Goal: Task Accomplishment & Management: Use online tool/utility

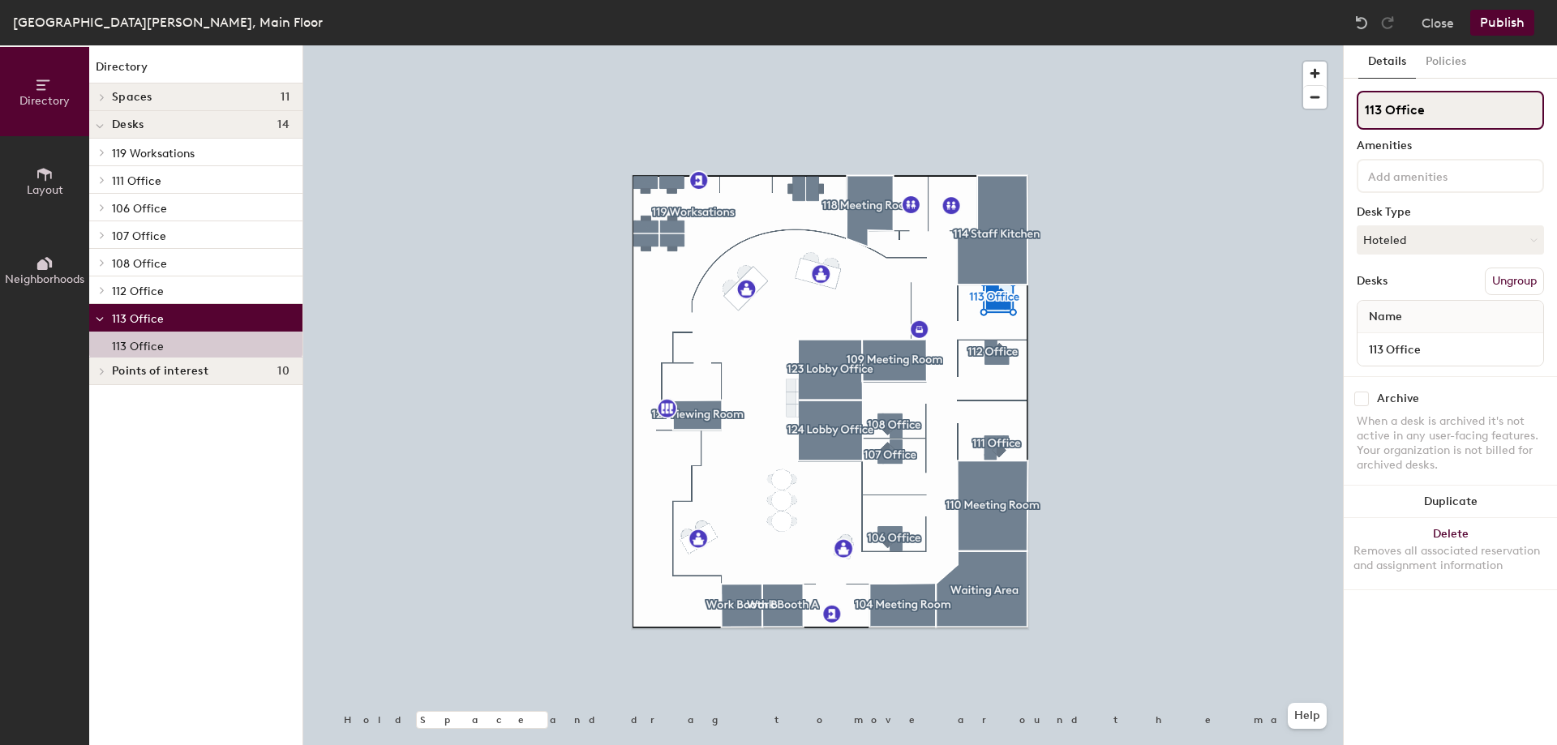
click at [1386, 109] on input "113 Office" at bounding box center [1450, 110] width 187 height 39
type input "113 EFS Office"
click at [1495, 20] on button "Publish" at bounding box center [1502, 23] width 64 height 26
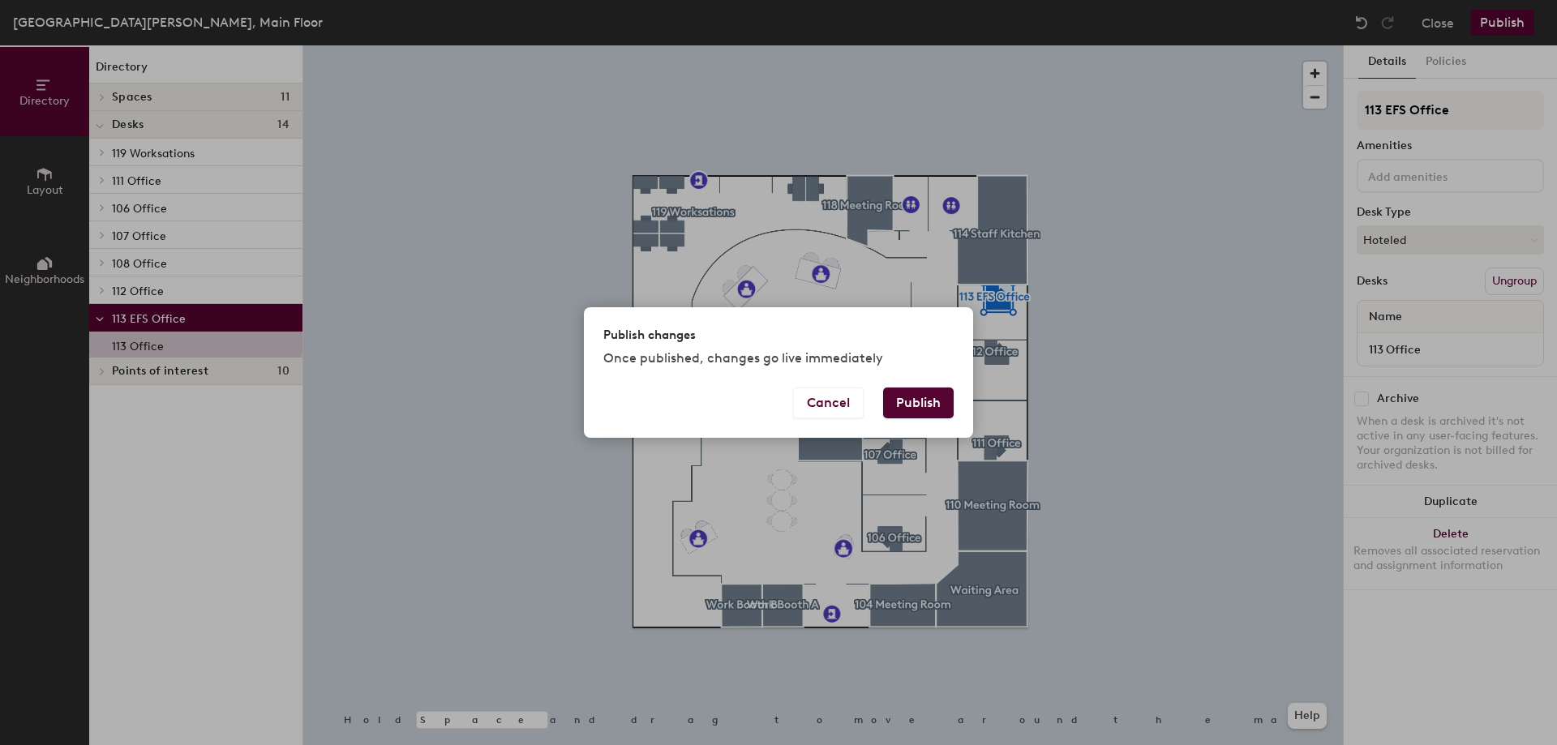
click at [933, 397] on button "Publish" at bounding box center [918, 403] width 71 height 31
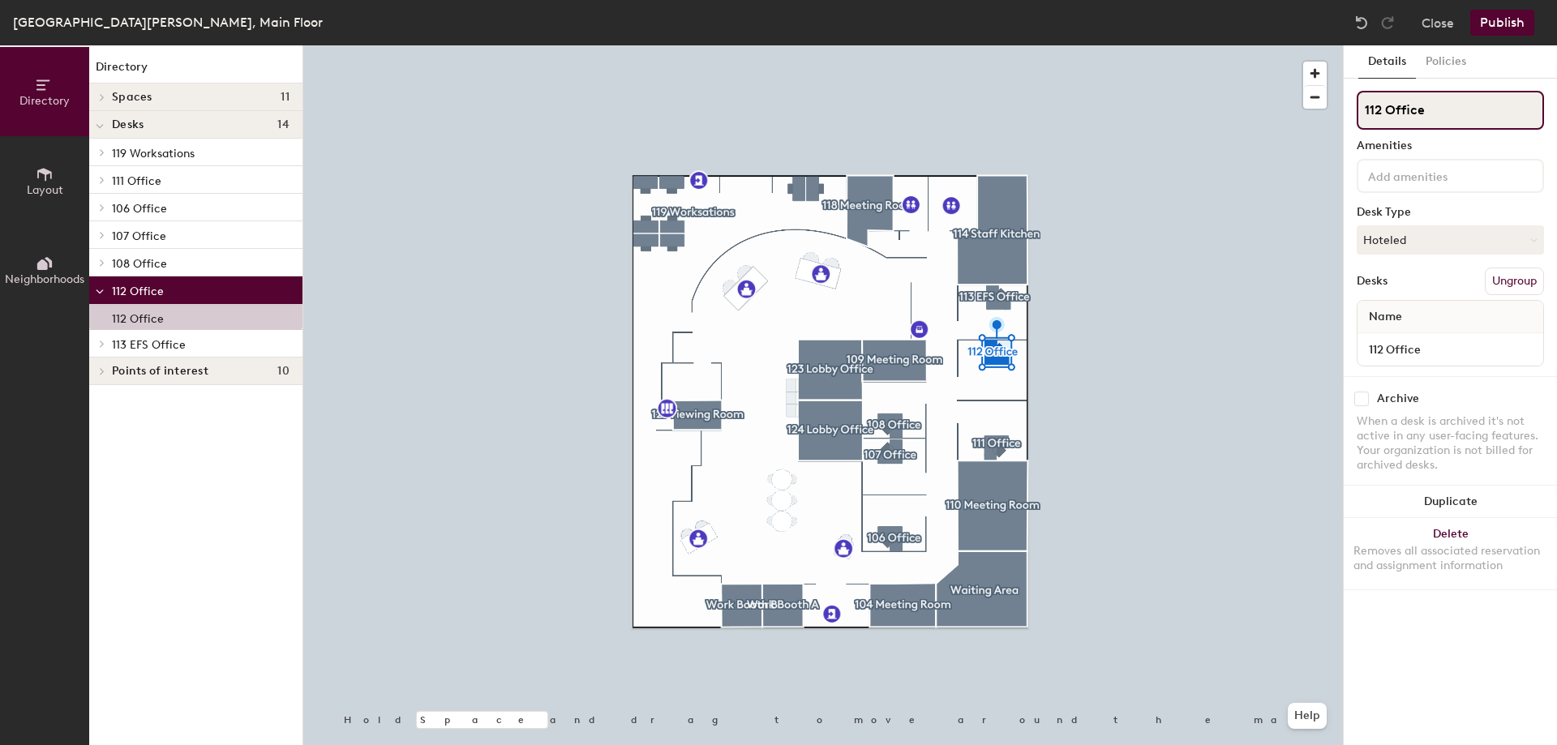
click at [1386, 109] on input "112 Office" at bounding box center [1450, 110] width 187 height 39
type input "112 EFS Office"
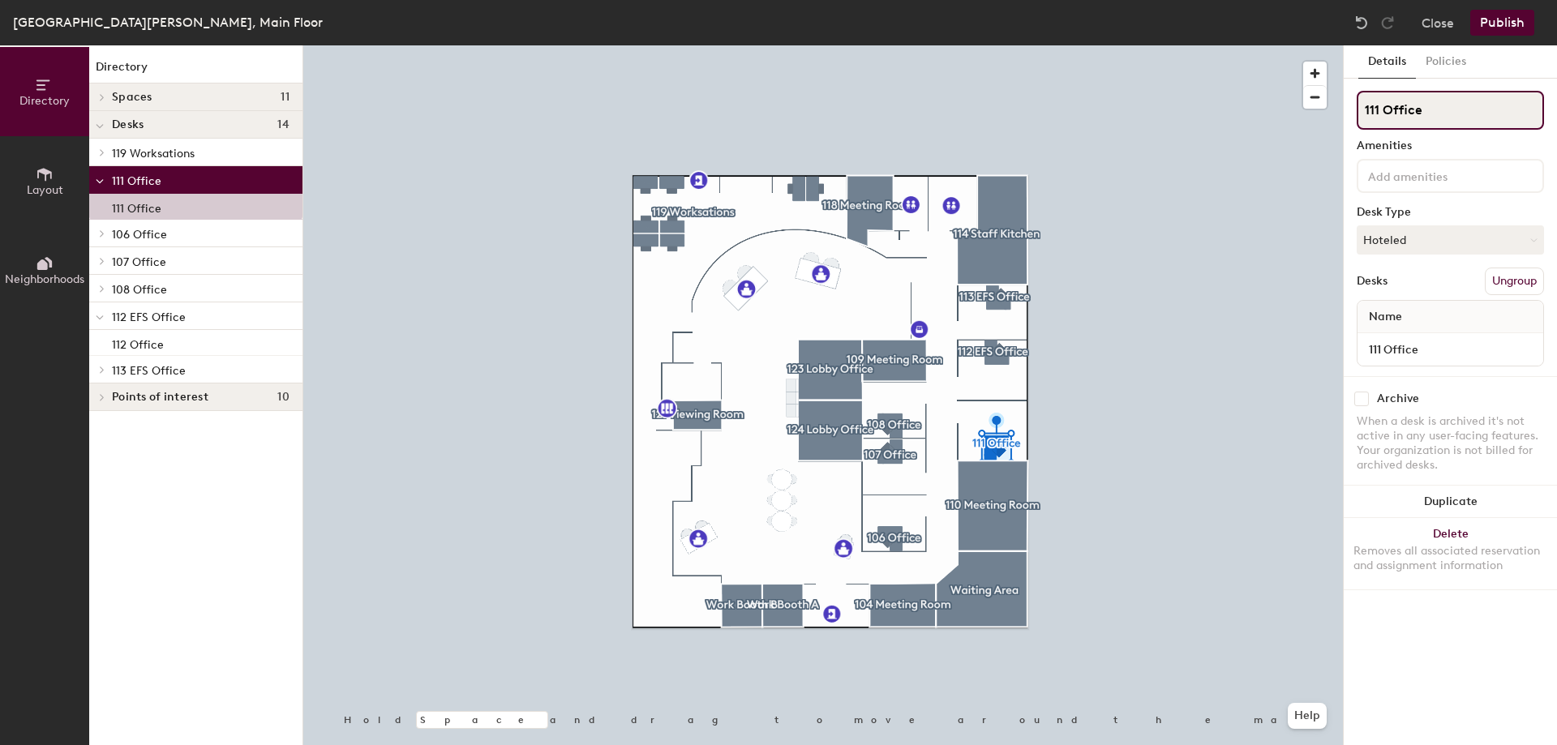
click at [1383, 112] on input "111 Office" at bounding box center [1450, 110] width 187 height 39
type input "111 EFS Office"
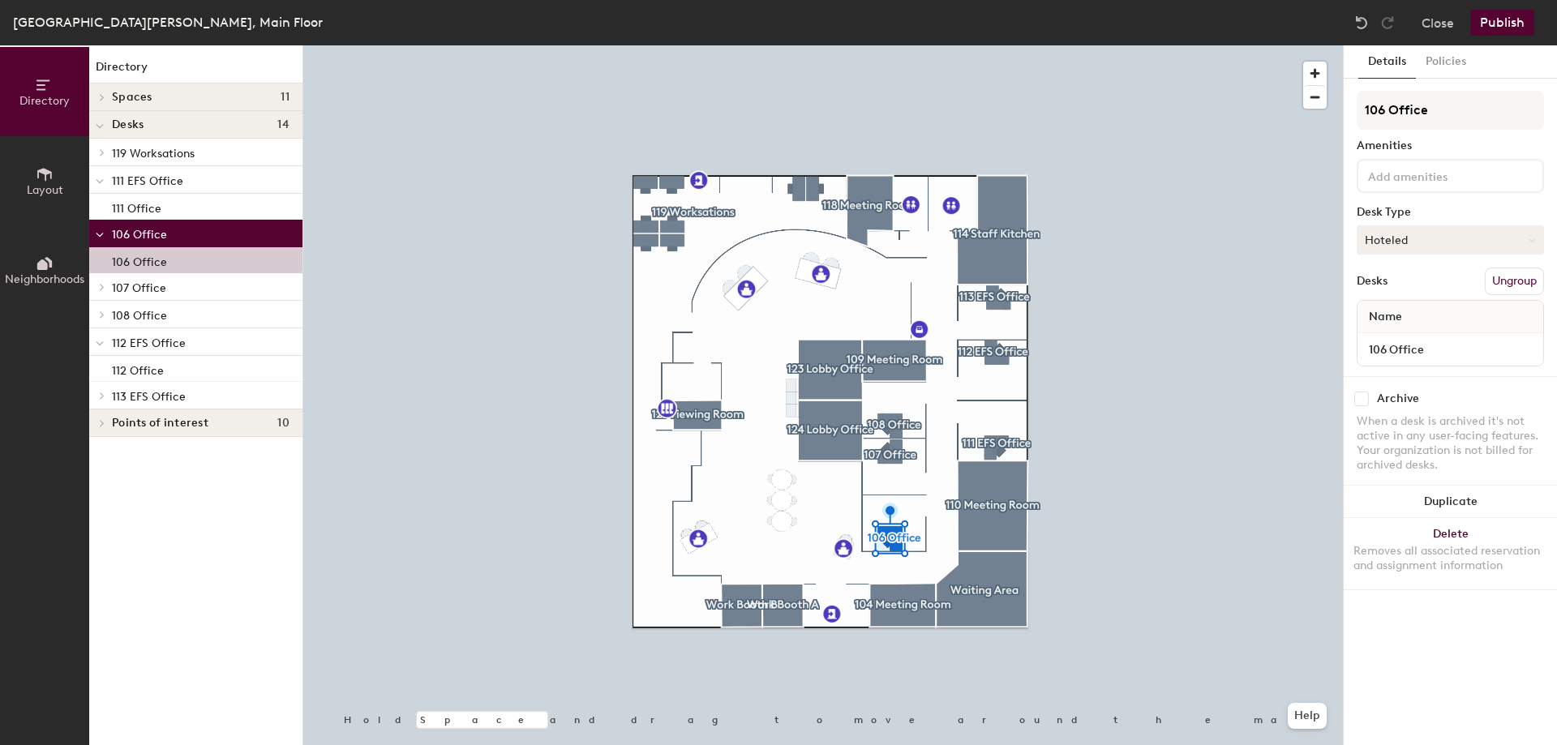
click at [1514, 246] on button "Hoteled" at bounding box center [1450, 239] width 187 height 29
click at [1395, 346] on input "106 Office" at bounding box center [1450, 349] width 179 height 23
click at [1391, 350] on input "106 Office" at bounding box center [1450, 349] width 179 height 23
type input "106 Partner Office"
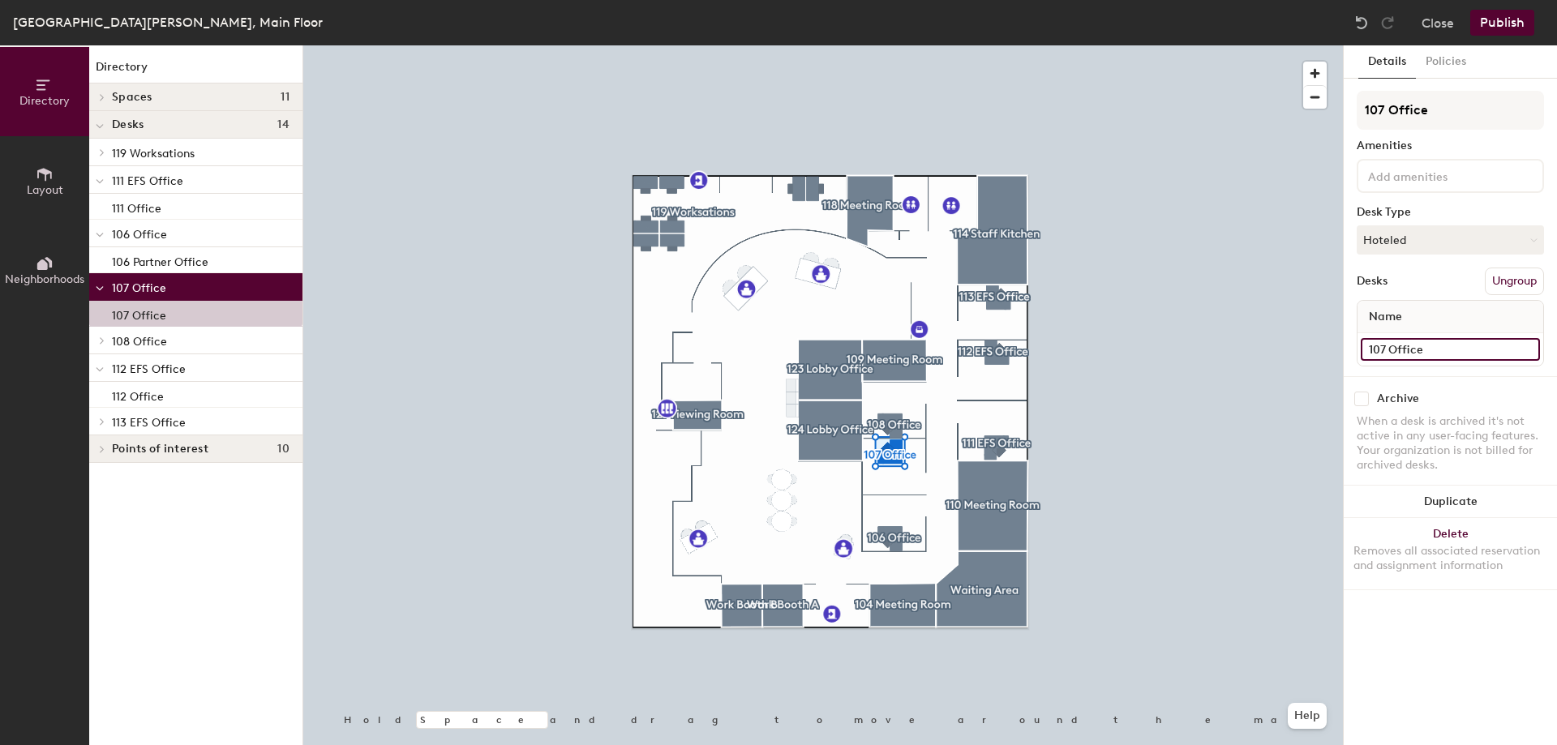
click at [1392, 349] on input "107 Office" at bounding box center [1450, 349] width 179 height 23
click at [1392, 351] on input "107 Office" at bounding box center [1450, 349] width 179 height 23
paste input "This office is located directly off our main lobby and is equipped with a googl…"
type input "107 OThis office is located directly off our main lobby and is equipped with a …"
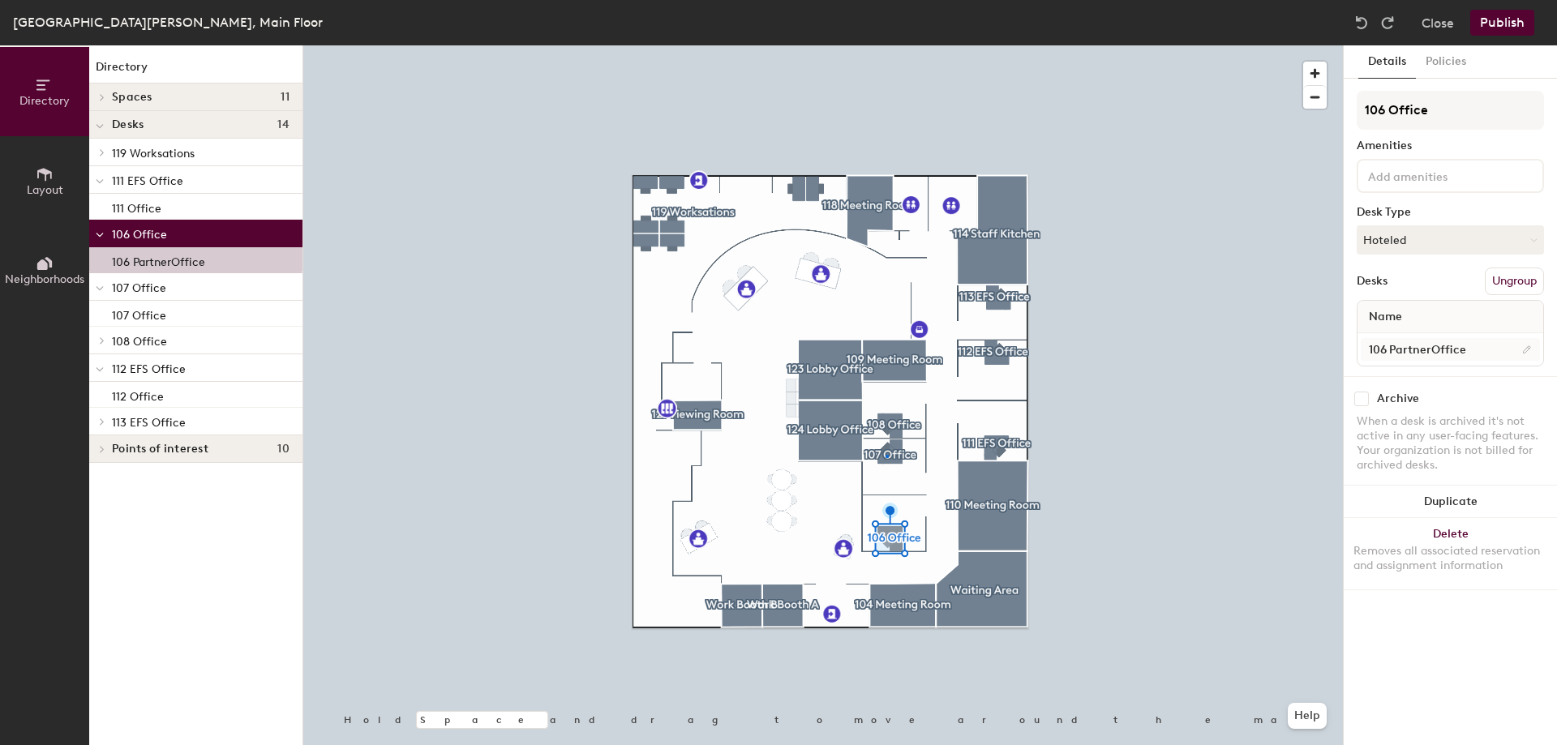
click at [886, 45] on div at bounding box center [823, 45] width 1040 height 0
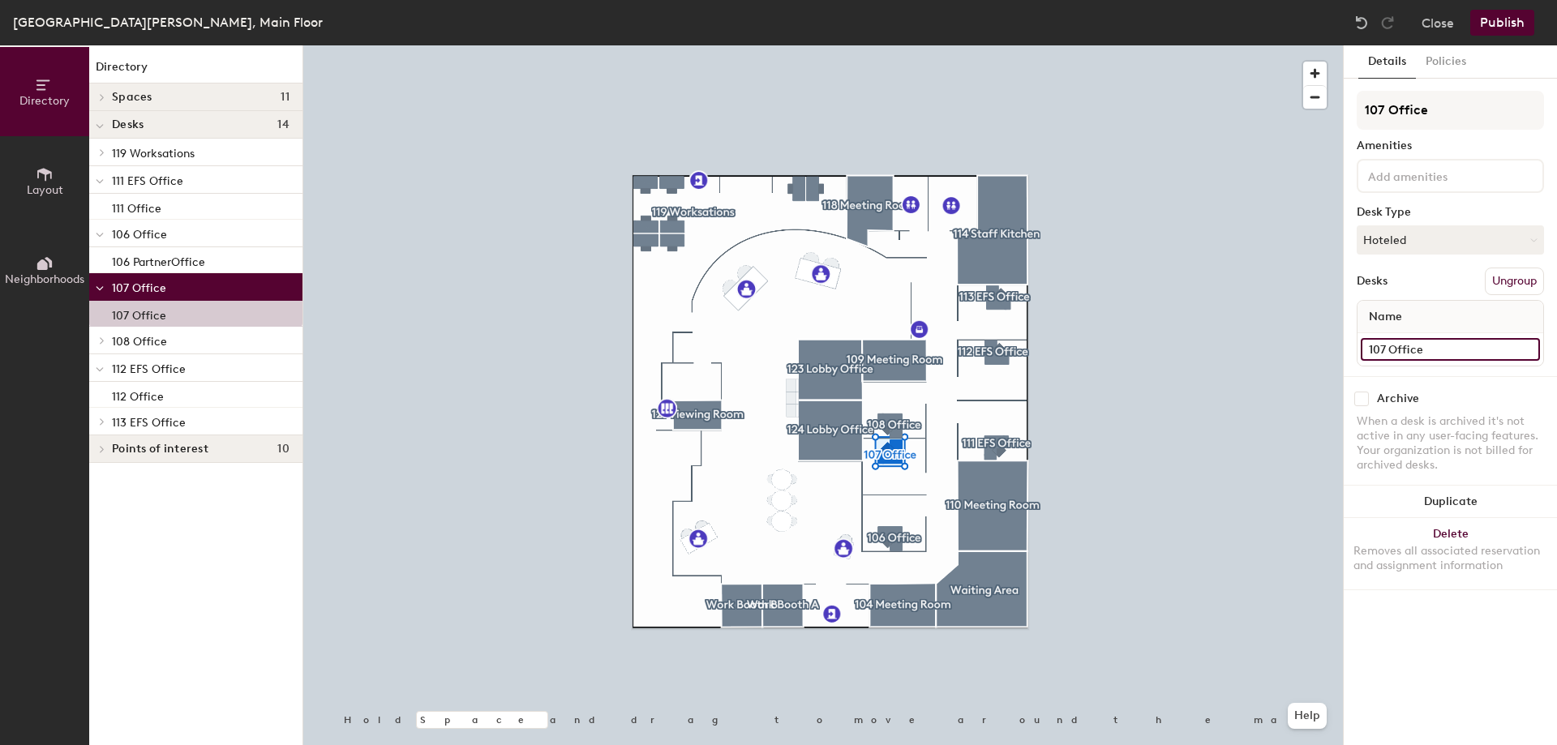
click at [1392, 349] on input "107 Office" at bounding box center [1450, 349] width 179 height 23
click at [1390, 353] on input "107 Office" at bounding box center [1450, 349] width 179 height 23
drag, startPoint x: 1429, startPoint y: 349, endPoint x: 1389, endPoint y: 361, distance: 41.6
click at [1389, 361] on div "107 Partner Office" at bounding box center [1450, 349] width 186 height 32
type input "107 Business/Partner Office"
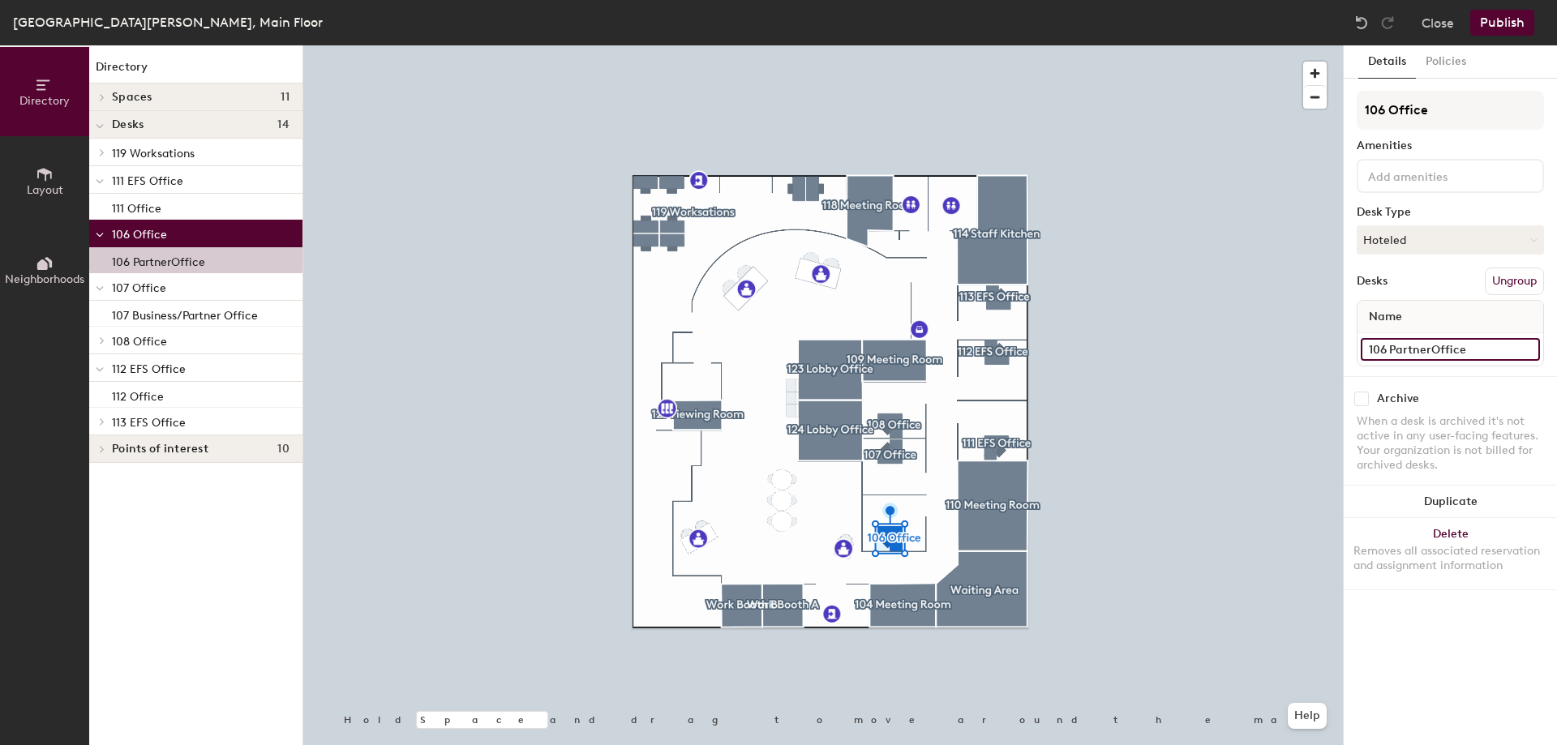
click at [1416, 345] on input "106 PartnerOffice" at bounding box center [1450, 349] width 179 height 23
click at [1425, 351] on input "106 PartnerOffice" at bounding box center [1450, 349] width 179 height 23
click at [1425, 351] on input "106 Wealth/Partner Office" at bounding box center [1450, 349] width 179 height 23
click at [1430, 353] on input "106 Wealth/Partner Office" at bounding box center [1450, 349] width 179 height 23
click at [1427, 346] on input "106 Wealth/Partner Office" at bounding box center [1450, 349] width 179 height 23
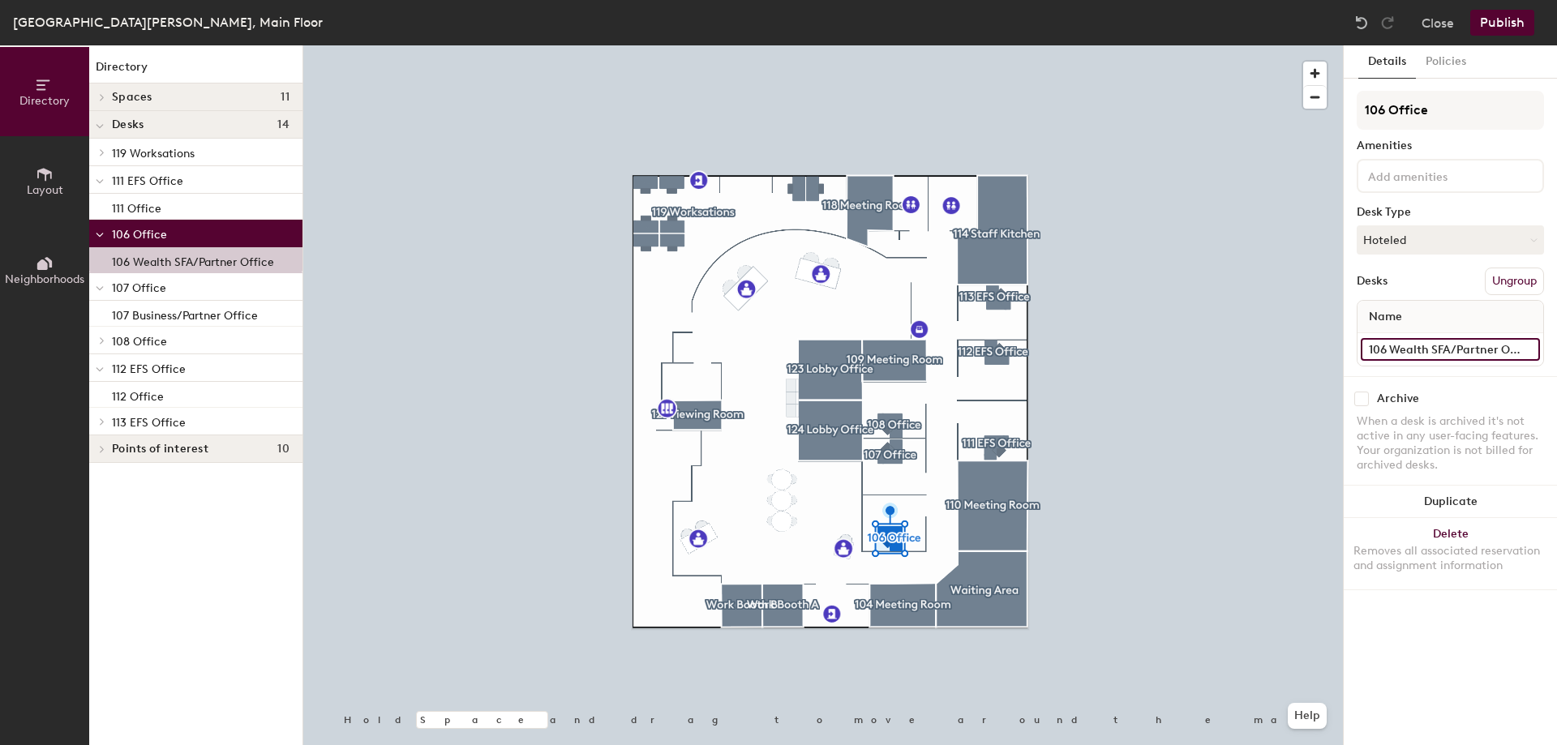
type input "106 Wealth SFA/Partner Office"
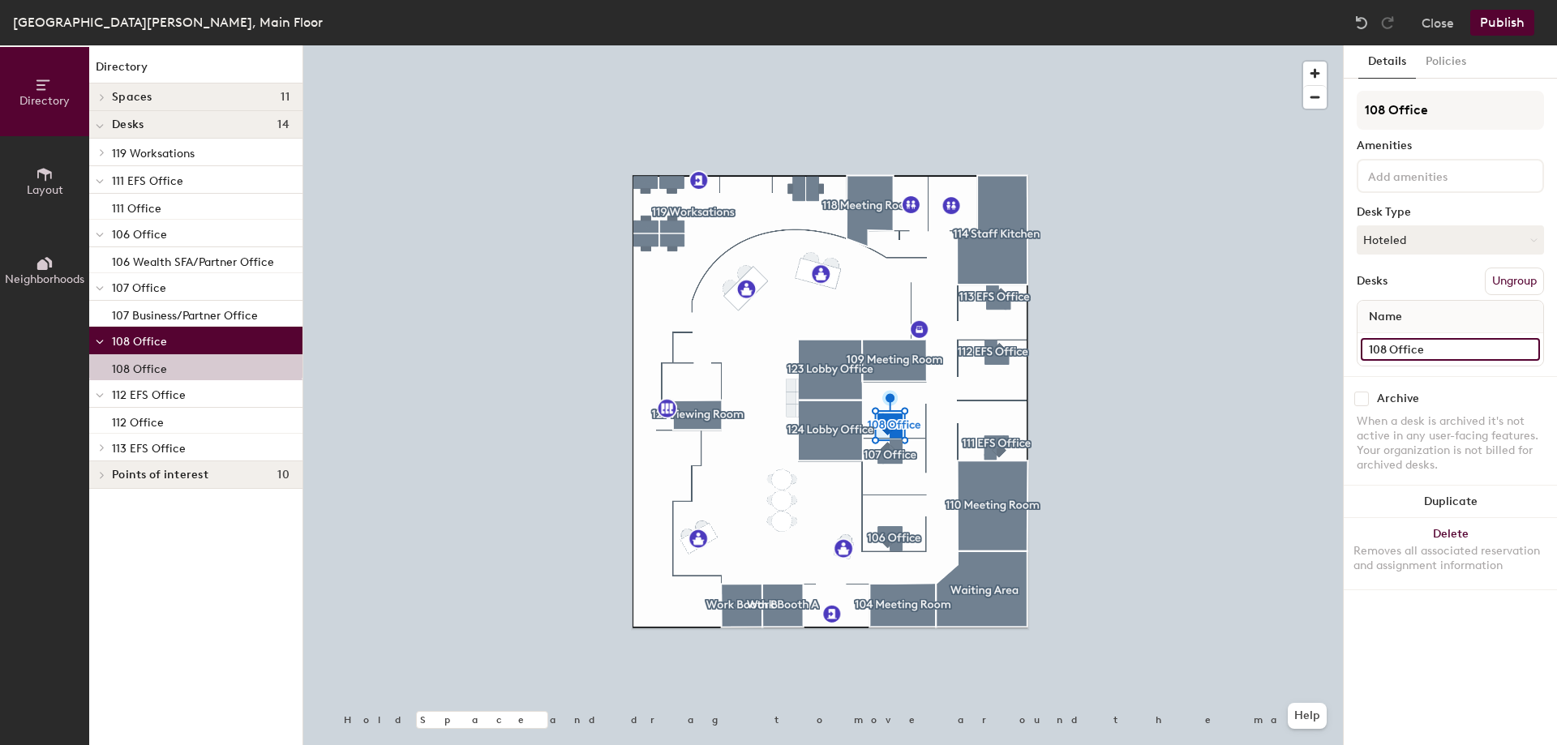
click at [1387, 348] on input "108 Office" at bounding box center [1450, 349] width 179 height 23
click at [1389, 350] on input "108 Office" at bounding box center [1450, 349] width 179 height 23
type input "108 Wealth FA/Partner Office"
click at [1456, 62] on button "Policies" at bounding box center [1446, 61] width 60 height 33
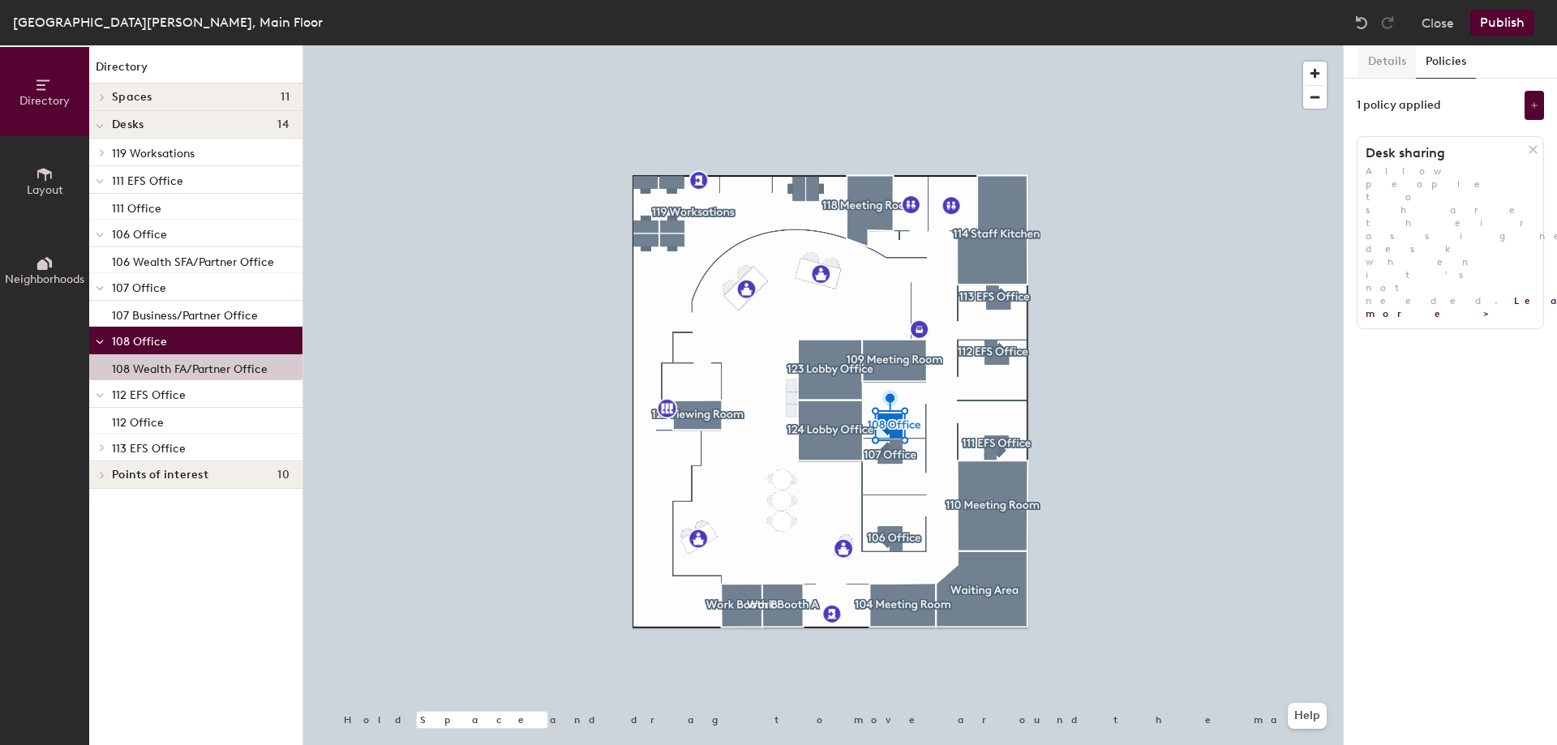
click at [1389, 61] on button "Details" at bounding box center [1387, 61] width 58 height 33
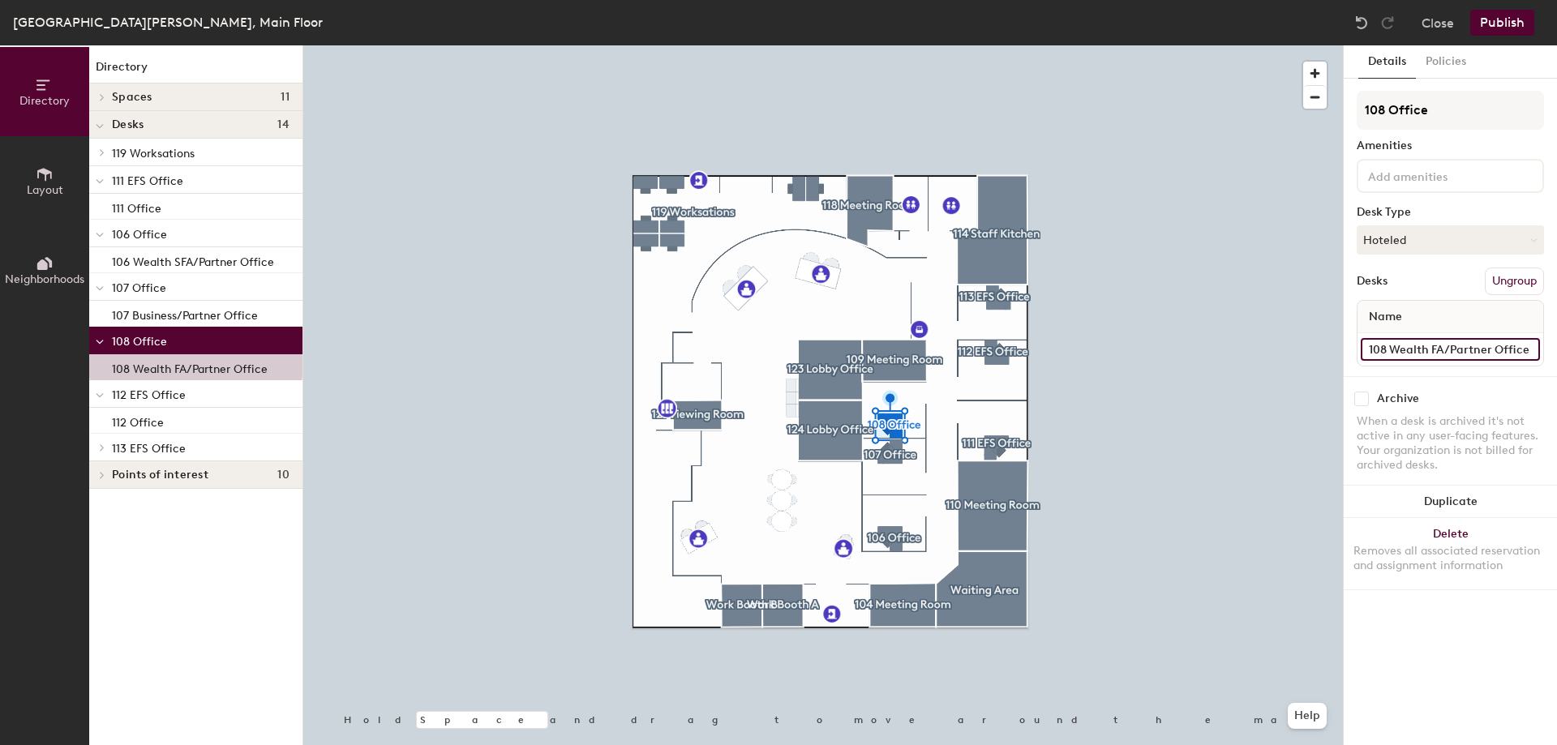
click at [1425, 350] on input "108 Wealth FA/Partner Office" at bounding box center [1450, 349] width 179 height 23
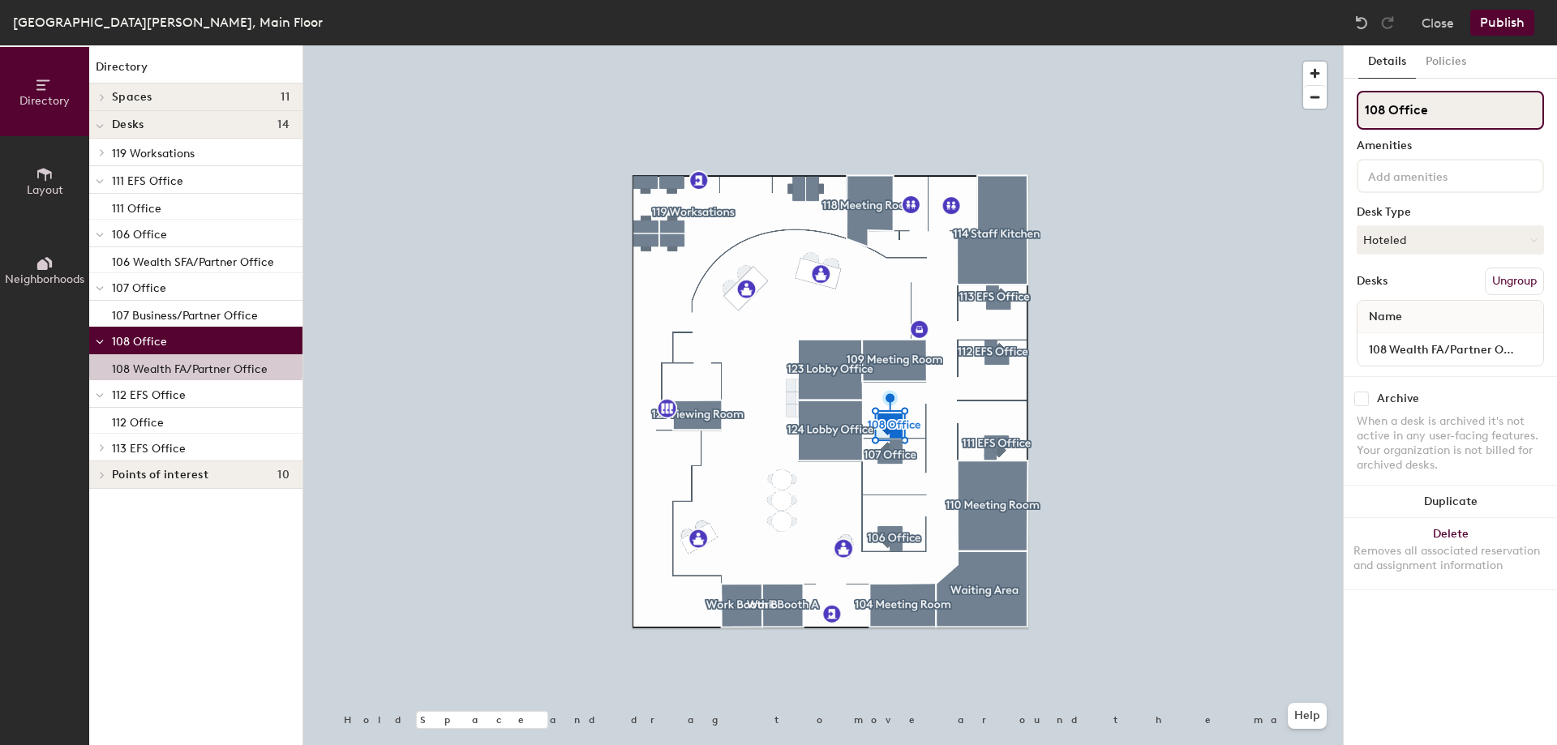
click at [1405, 113] on input "108 Office" at bounding box center [1450, 110] width 187 height 39
drag, startPoint x: 1441, startPoint y: 113, endPoint x: 1365, endPoint y: 113, distance: 76.2
click at [1365, 113] on input "108 Office" at bounding box center [1450, 110] width 187 height 39
paste input "Wealth FA/Partner"
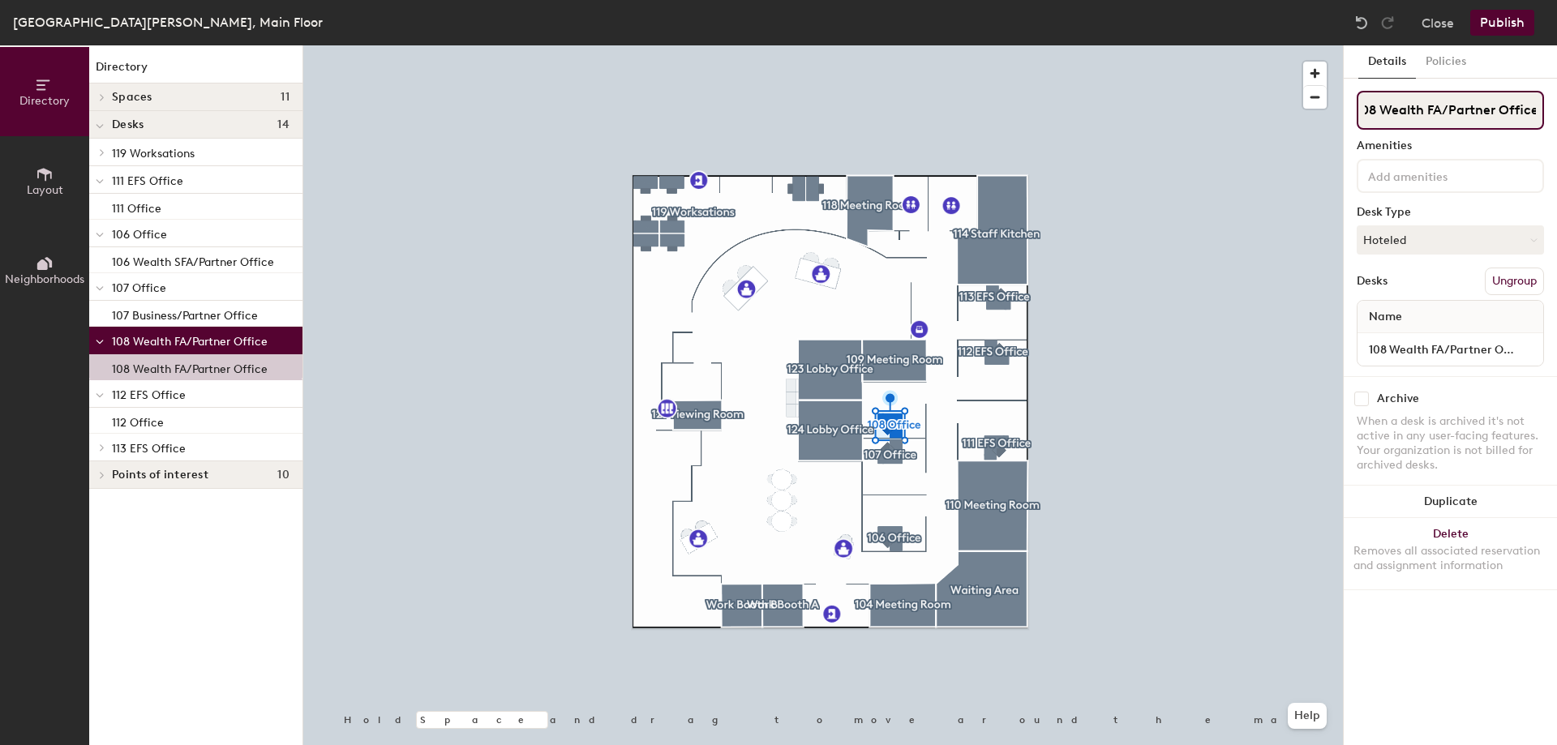
type input "108 Wealth FA/Partner Office"
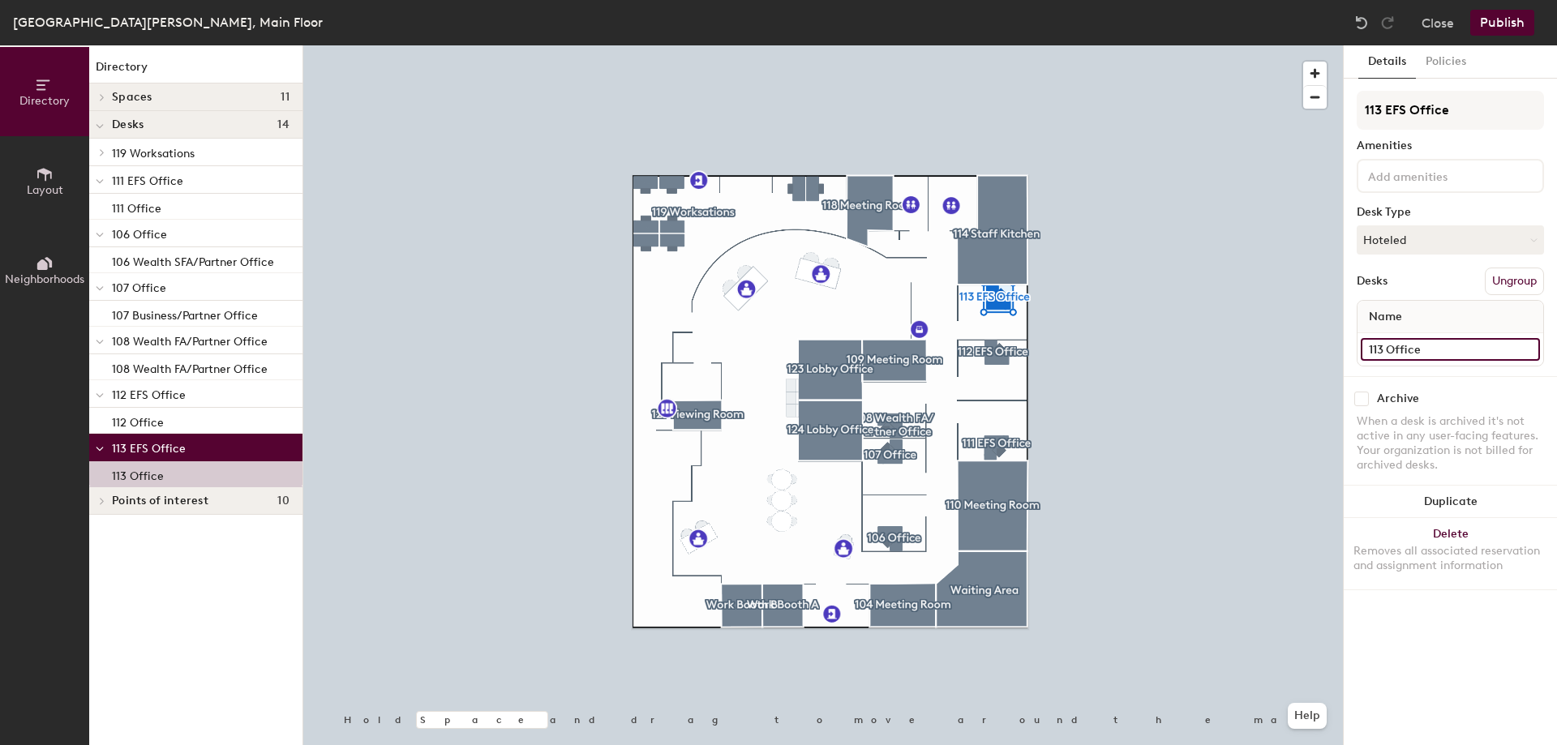
click at [1386, 354] on input "113 Office" at bounding box center [1450, 349] width 179 height 23
click at [1387, 354] on input "113 Office" at bounding box center [1450, 349] width 179 height 23
click at [1388, 348] on input "113 Office" at bounding box center [1450, 349] width 179 height 23
type input "113 EFS Office"
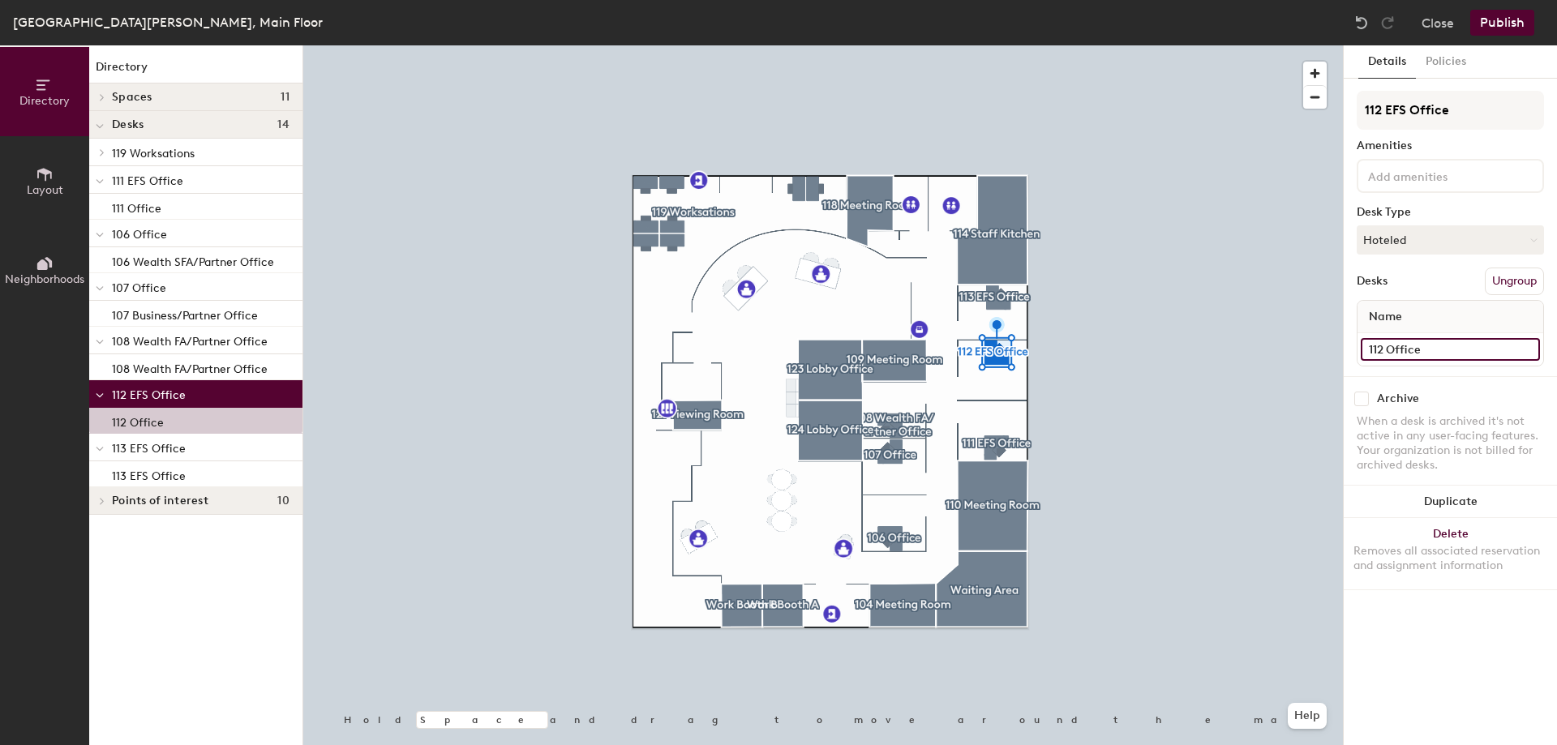
click at [1389, 346] on input "112 Office" at bounding box center [1450, 349] width 179 height 23
click at [1387, 349] on input "112 Office" at bounding box center [1450, 349] width 179 height 23
type input "112 EFS Office"
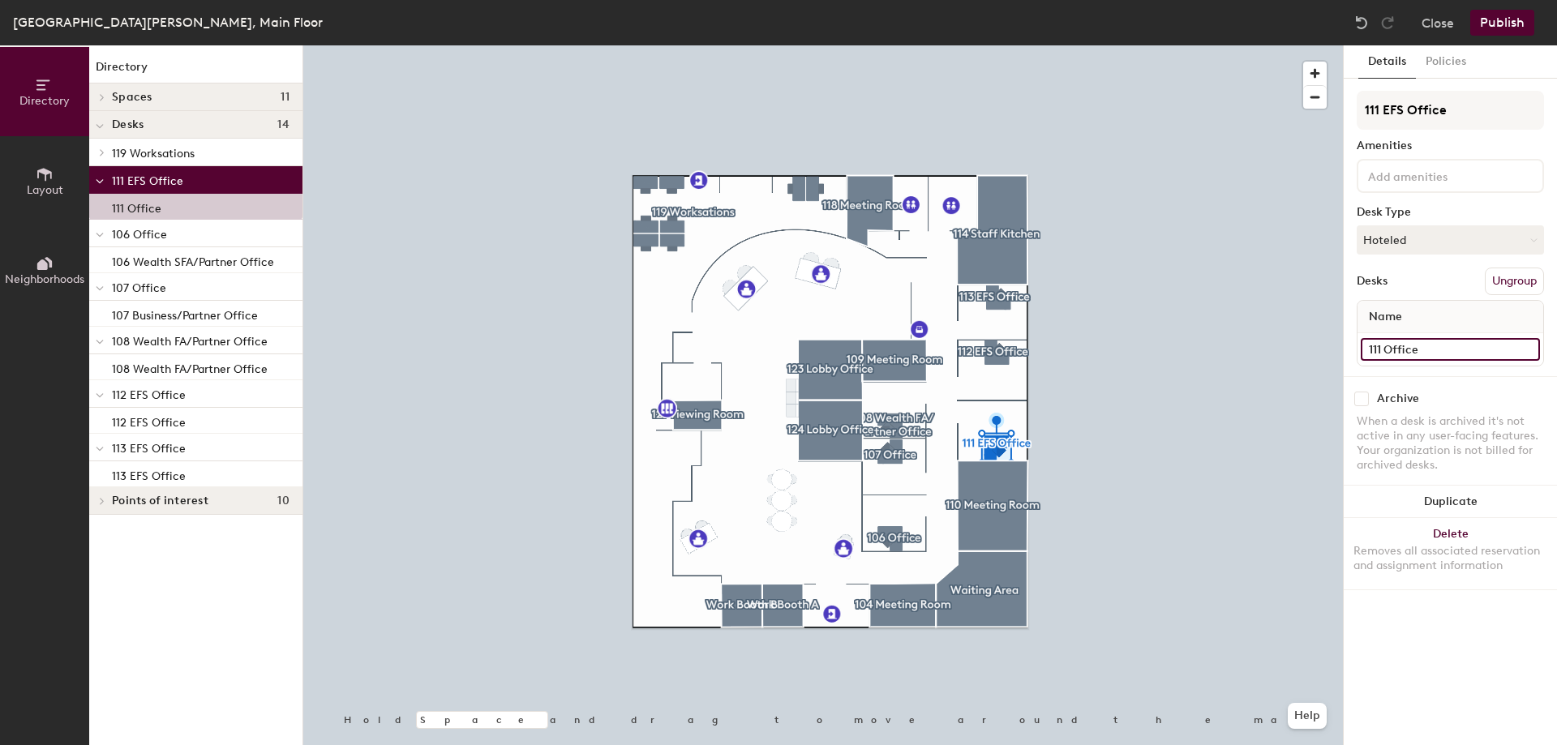
click at [1385, 354] on input "111 Office" at bounding box center [1450, 349] width 179 height 23
click at [1385, 350] on input "111 Office" at bounding box center [1450, 349] width 179 height 23
type input "111 EFS Office"
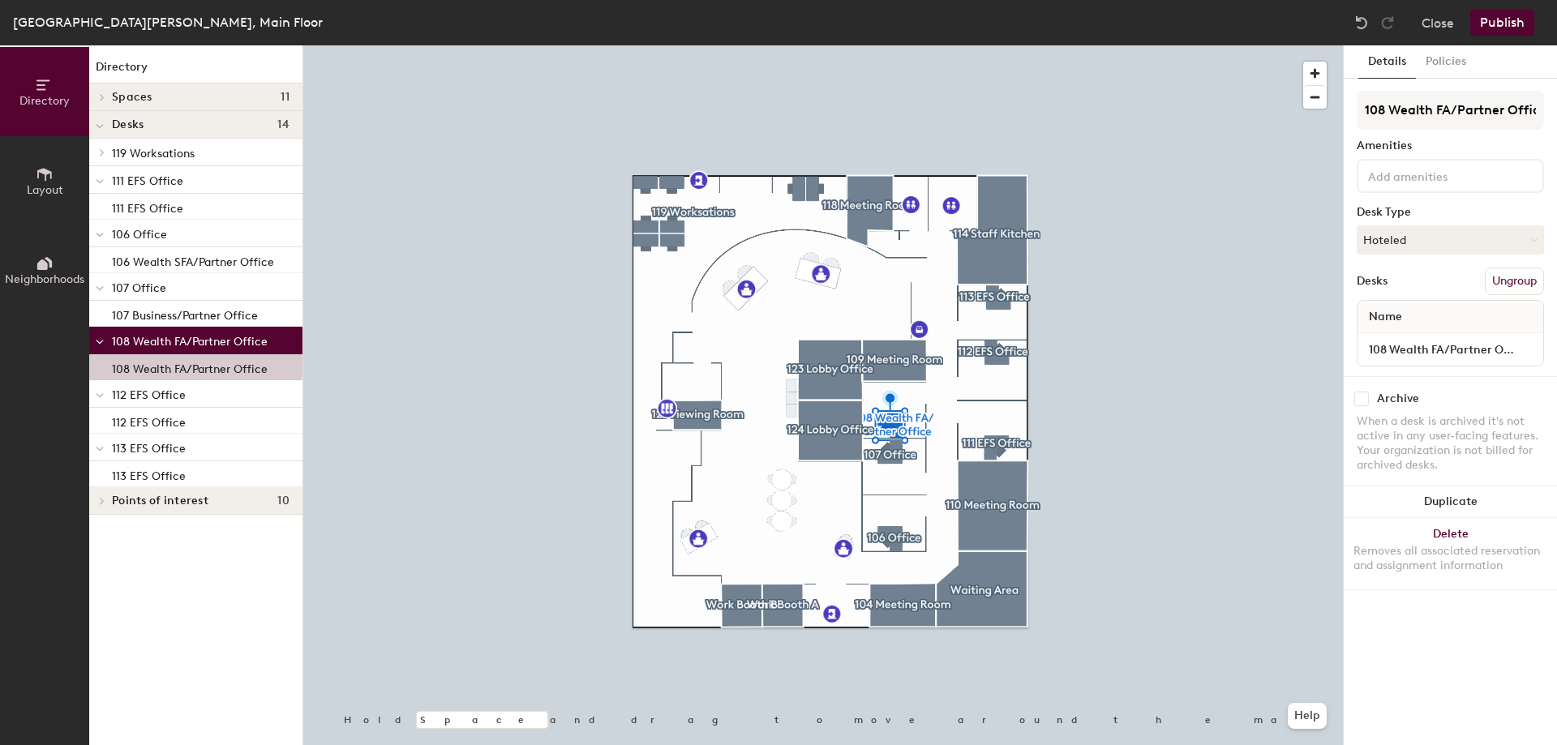
click at [897, 45] on div at bounding box center [823, 45] width 1040 height 0
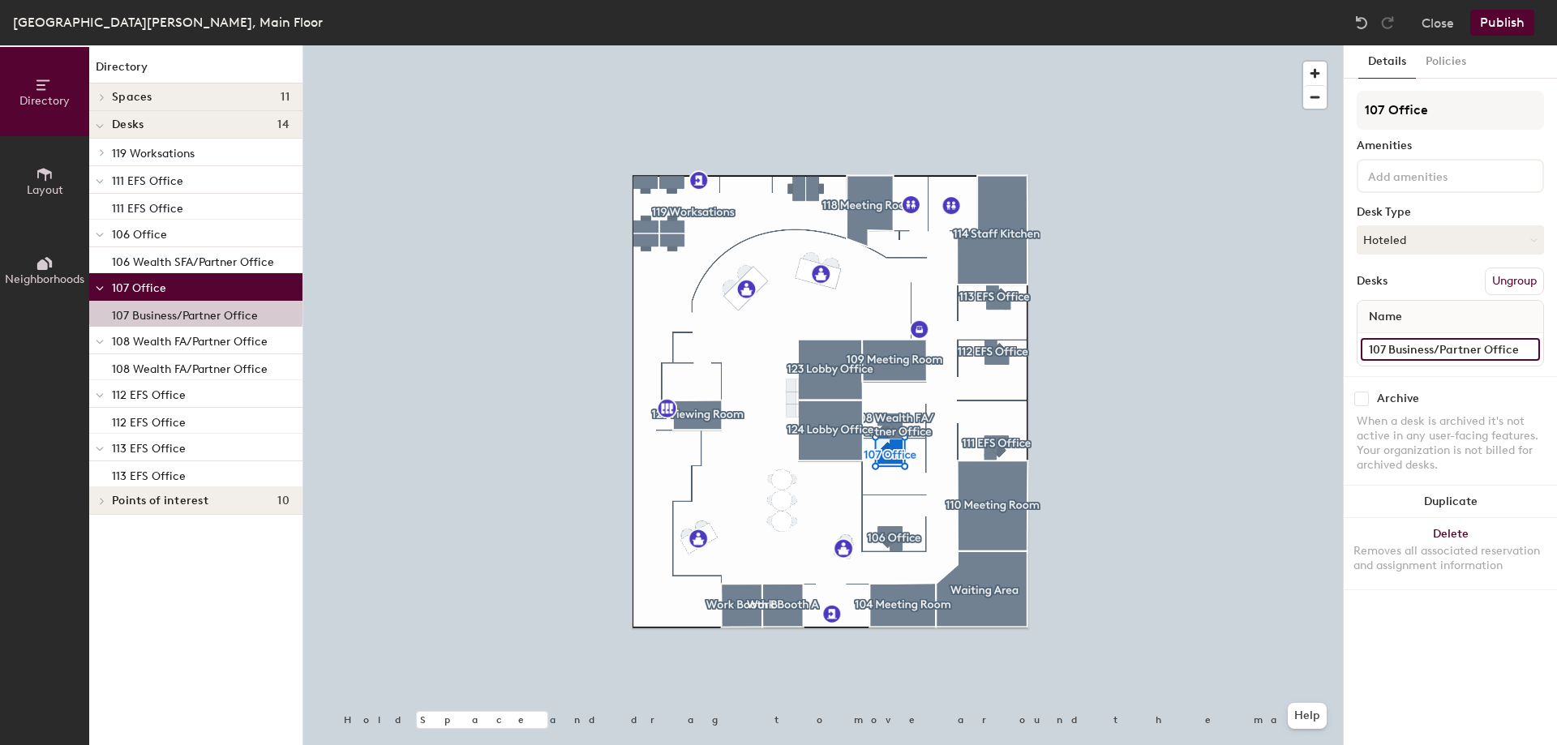
click at [1410, 350] on input "107 Business/Partner Office" at bounding box center [1450, 349] width 179 height 23
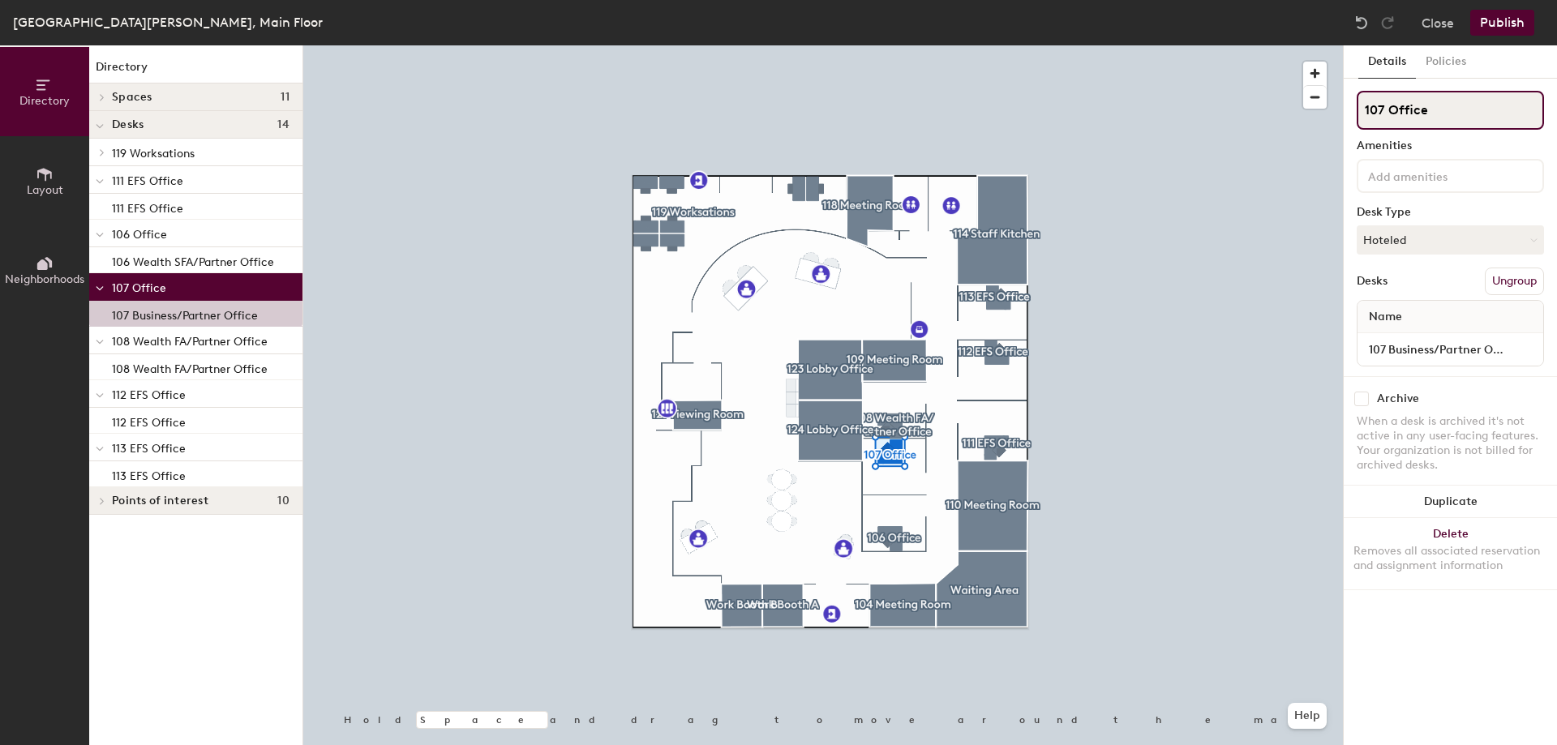
click at [1456, 117] on input "107 Office" at bounding box center [1450, 110] width 187 height 39
paste input "Business/Partner"
type input "107 Business/Partner Office"
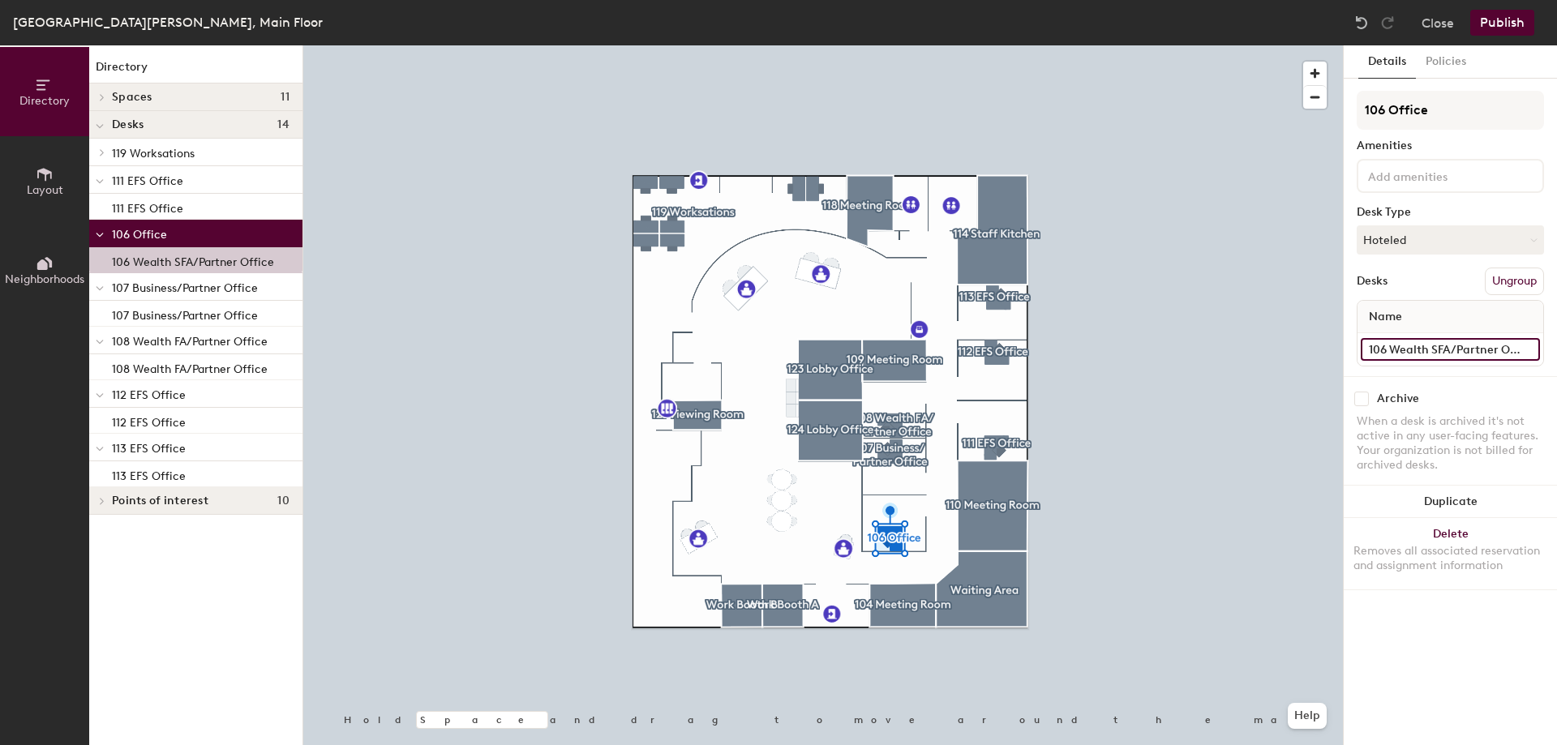
click at [1457, 348] on input "106 Wealth SFA/Partner Office" at bounding box center [1450, 349] width 179 height 23
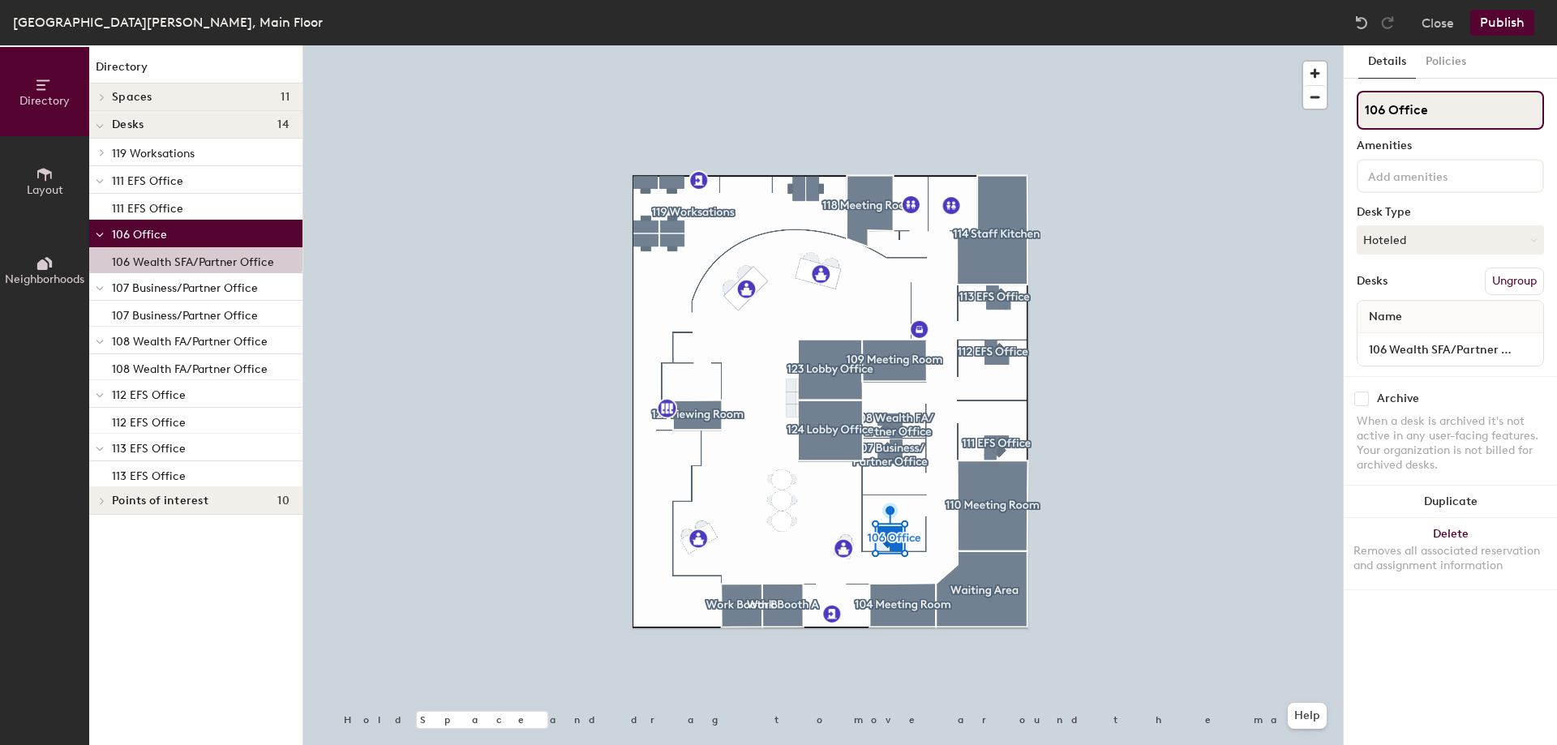
click at [1427, 122] on input "106 Office" at bounding box center [1450, 110] width 187 height 39
drag, startPoint x: 1436, startPoint y: 115, endPoint x: 1348, endPoint y: 117, distance: 88.4
click at [1348, 117] on div "Details Policies 106 Office Amenities Desk Type Hoteled Desks Ungroup Name 106 …" at bounding box center [1450, 395] width 213 height 700
paste input "Wealth SFA/Partner"
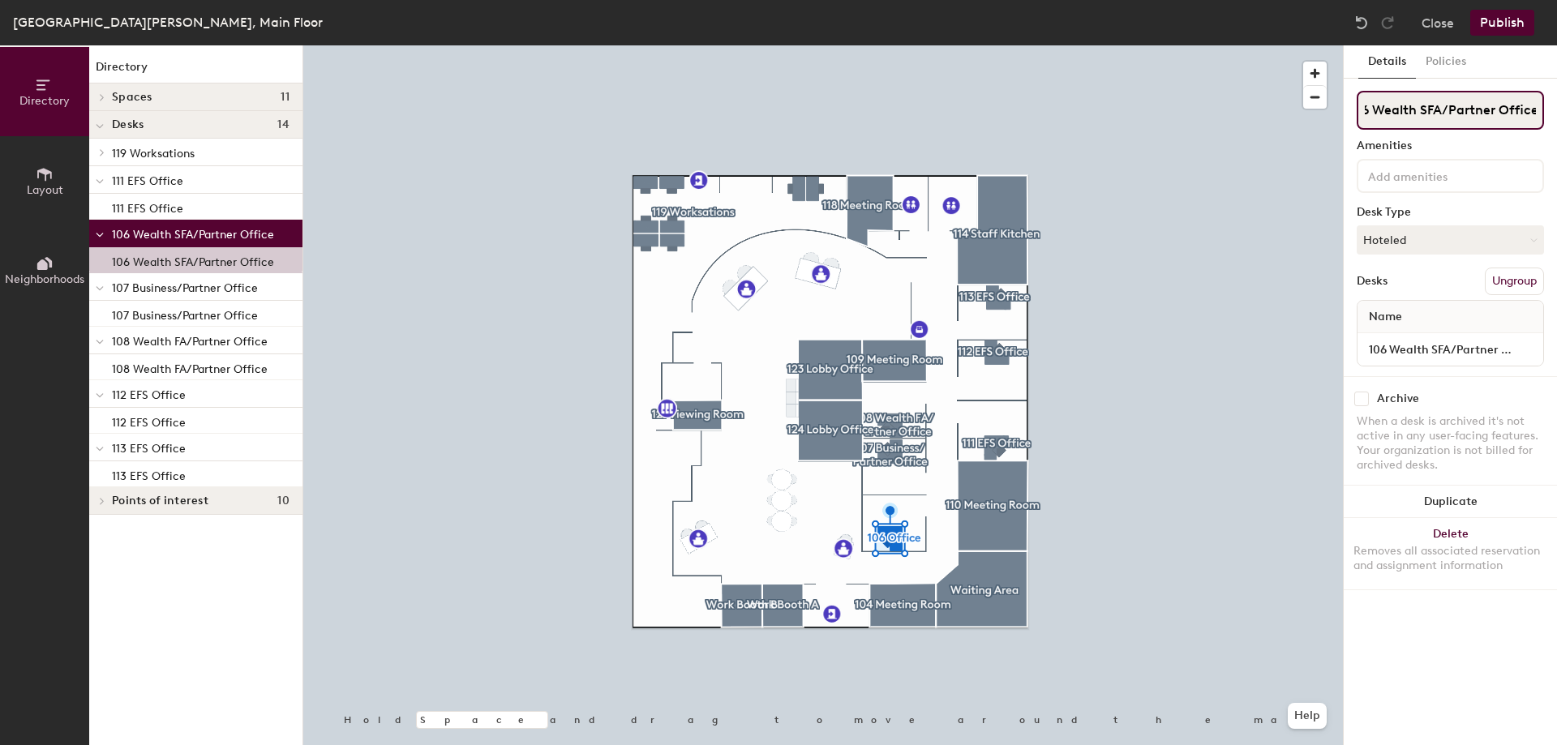
type input "106 Wealth SFA/Partner Office"
click at [1434, 115] on input "106 Wealth SFA/Partner Office" at bounding box center [1450, 110] width 187 height 39
drag, startPoint x: 1435, startPoint y: 110, endPoint x: 1391, endPoint y: 123, distance: 45.7
click at [1391, 123] on input "106 Wealth SFA/Partner Office" at bounding box center [1450, 110] width 187 height 39
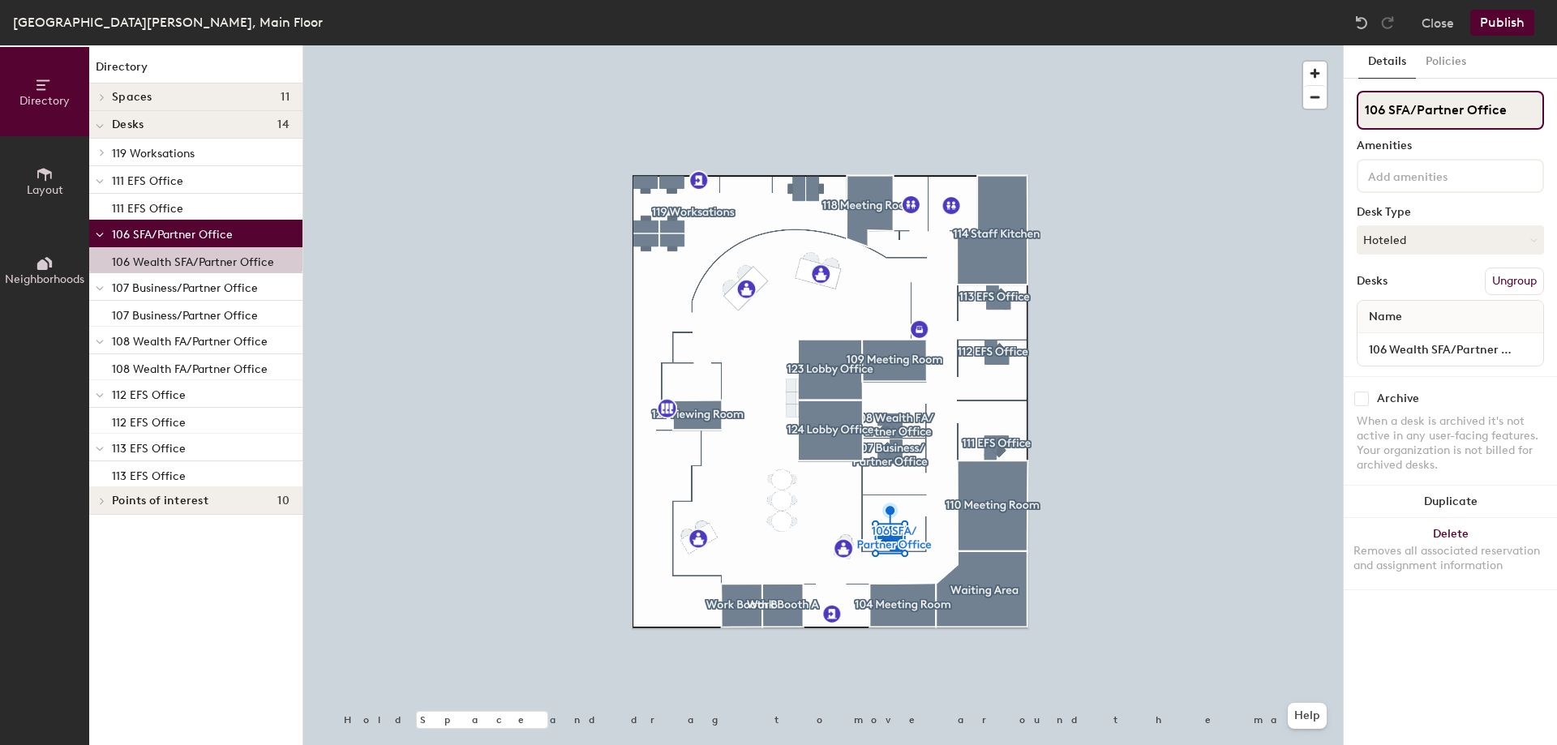
type input "106 SFA/Partner Office"
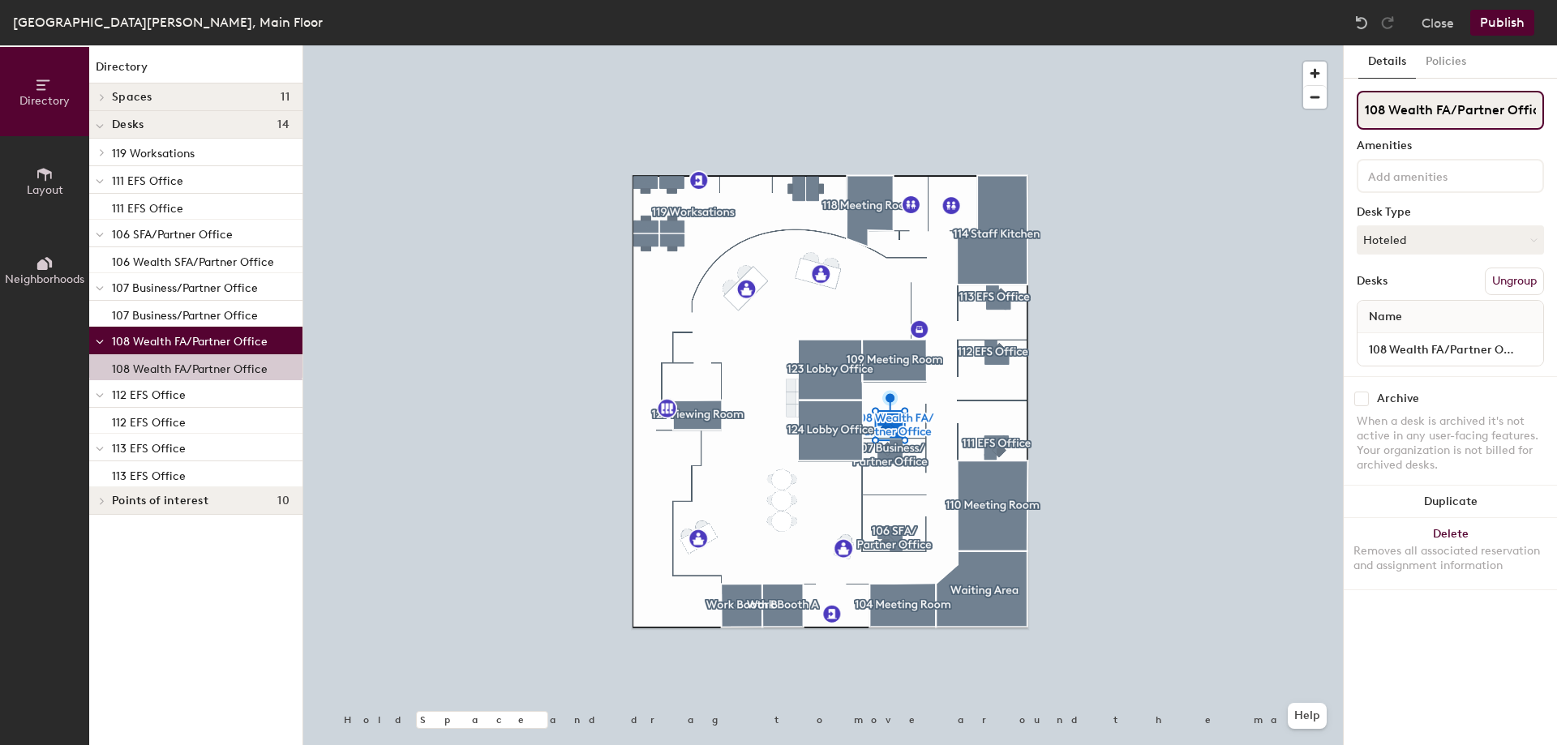
click at [1426, 110] on input "108 Wealth FA/Partner Office" at bounding box center [1450, 110] width 187 height 39
drag, startPoint x: 1434, startPoint y: 111, endPoint x: 1393, endPoint y: 124, distance: 42.6
click at [1393, 124] on input "108 Wealth FA/Partner Office" at bounding box center [1450, 110] width 187 height 39
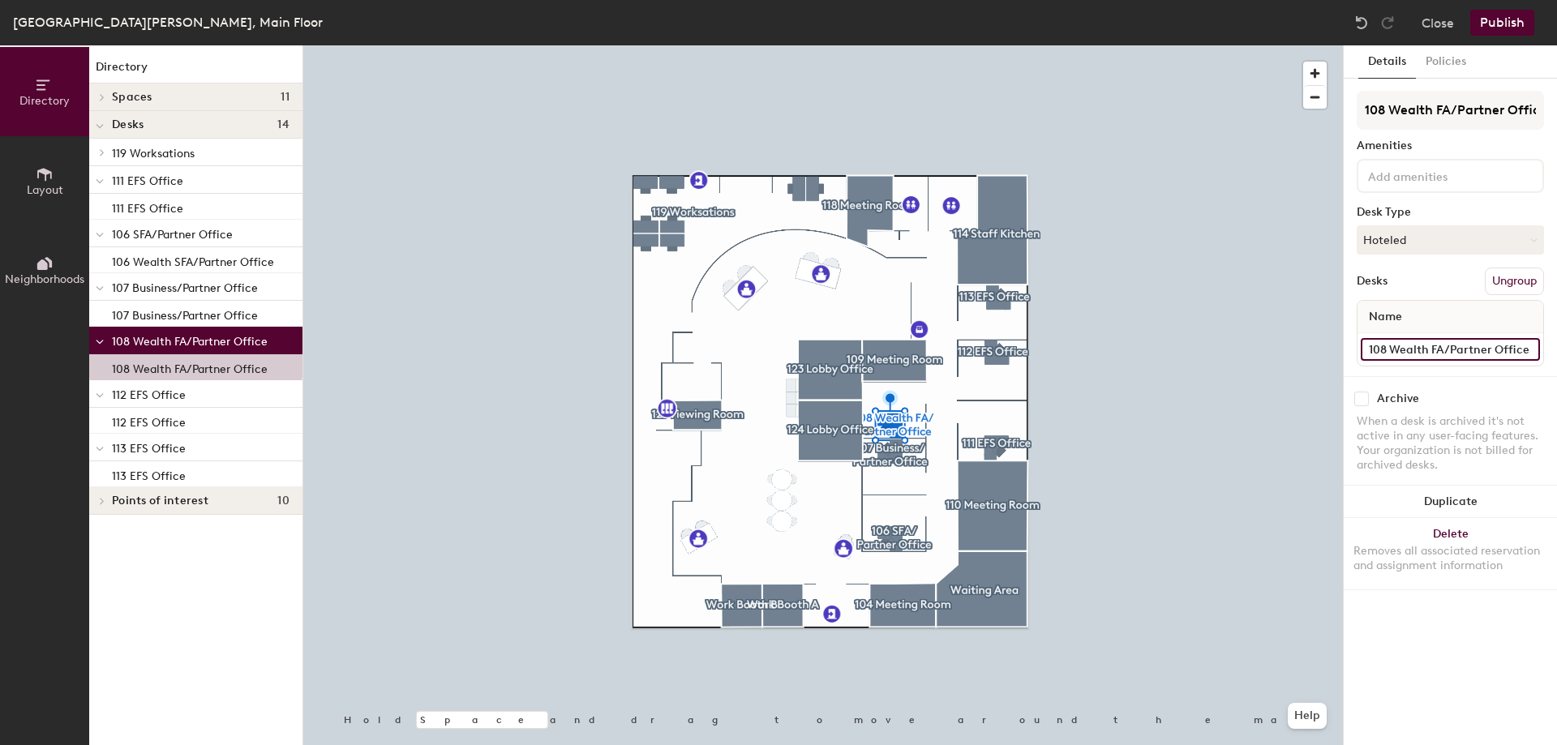
click at [1426, 358] on input "108 Wealth FA/Partner Office" at bounding box center [1450, 349] width 179 height 23
click at [1427, 351] on input "108 Wealth FA/Partner Office" at bounding box center [1450, 349] width 179 height 23
drag, startPoint x: 1429, startPoint y: 350, endPoint x: 1389, endPoint y: 355, distance: 40.0
click at [1389, 355] on input "108 Wealth FA/Partner Office" at bounding box center [1450, 349] width 179 height 23
click at [1424, 344] on input "108 Wealth FA/Partner Office" at bounding box center [1450, 349] width 179 height 23
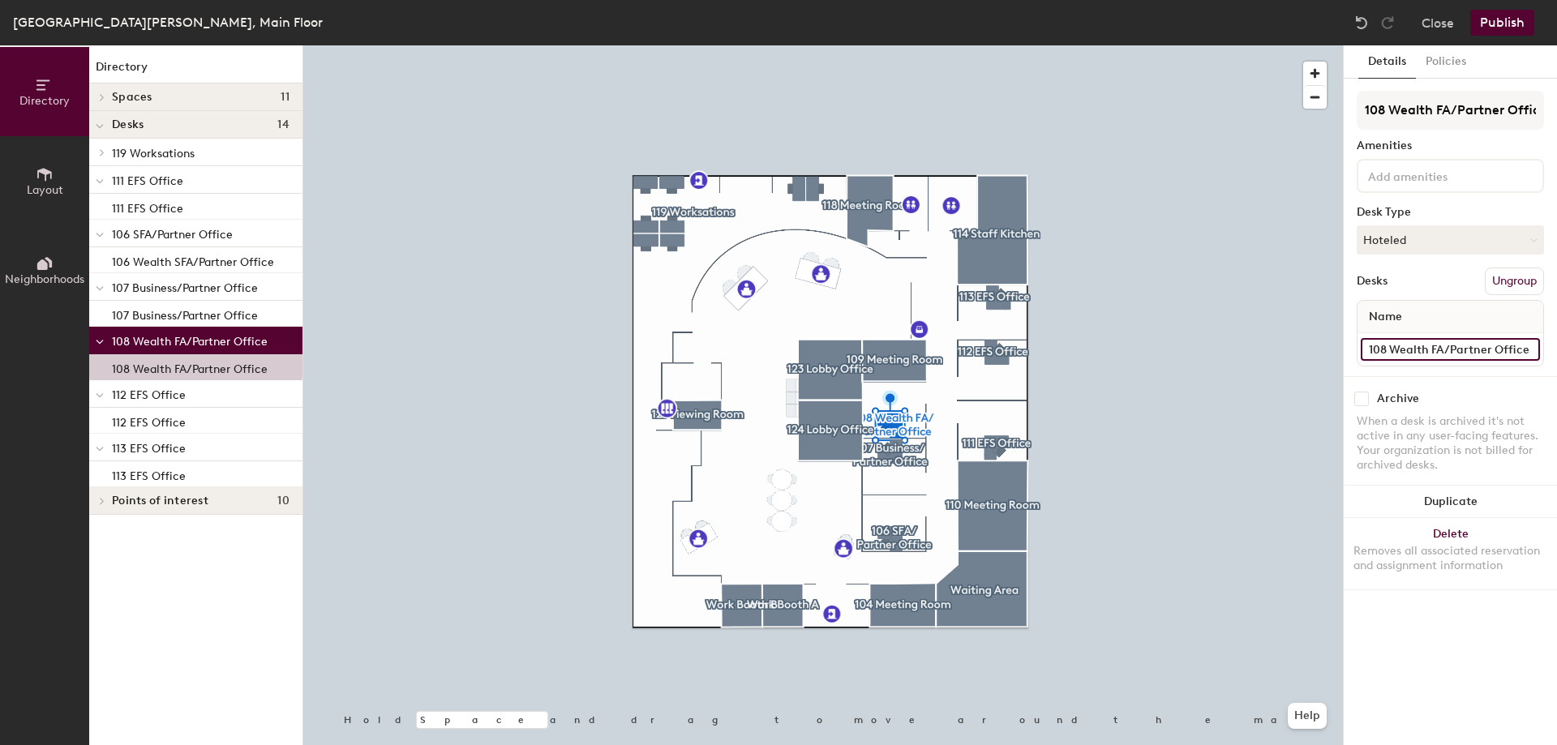
drag, startPoint x: 1427, startPoint y: 350, endPoint x: 1392, endPoint y: 360, distance: 36.2
click at [1392, 360] on input "108 Wealth FA/Partner Office" at bounding box center [1450, 349] width 179 height 23
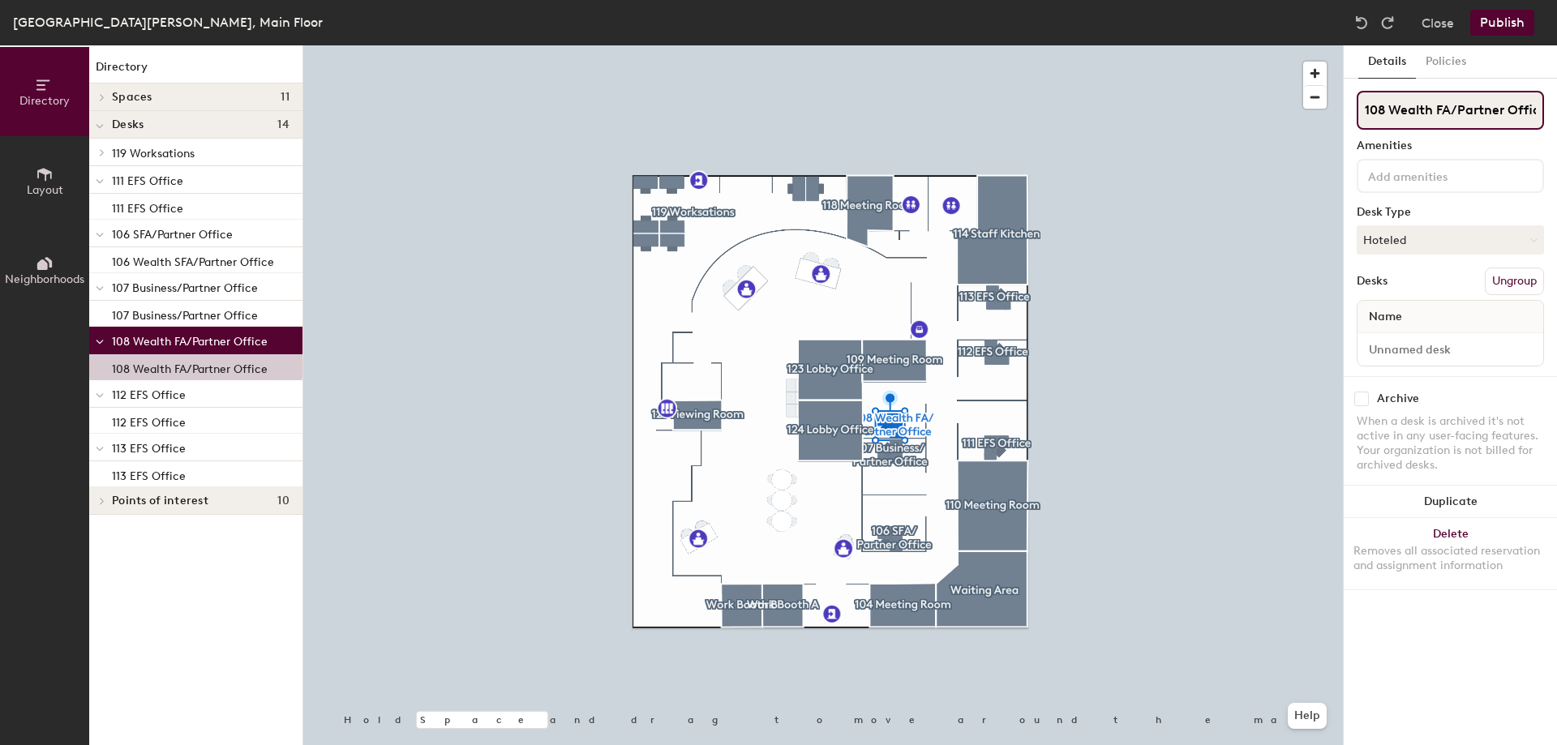
click at [1438, 104] on input "108 Wealth FA/Partner Office" at bounding box center [1450, 110] width 187 height 39
drag, startPoint x: 1434, startPoint y: 109, endPoint x: 1393, endPoint y: 118, distance: 41.3
click at [1393, 118] on input "108 Wealth FA/Partner Office" at bounding box center [1450, 110] width 187 height 39
type input "108 FA/Partner Office"
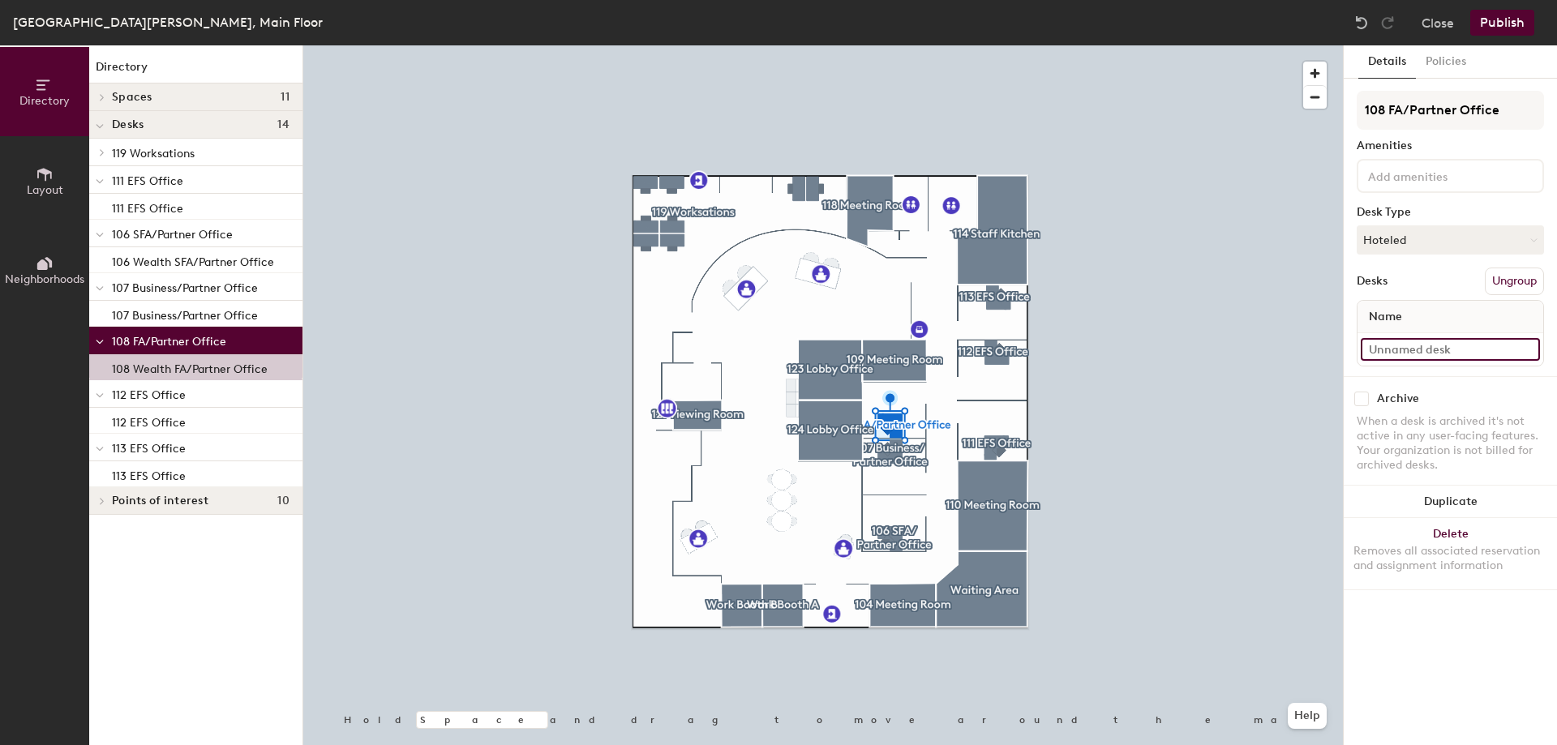
click at [1435, 346] on input at bounding box center [1450, 349] width 179 height 23
paste input "108 FA/Partner Office"
type input "108 FA/Partner Office"
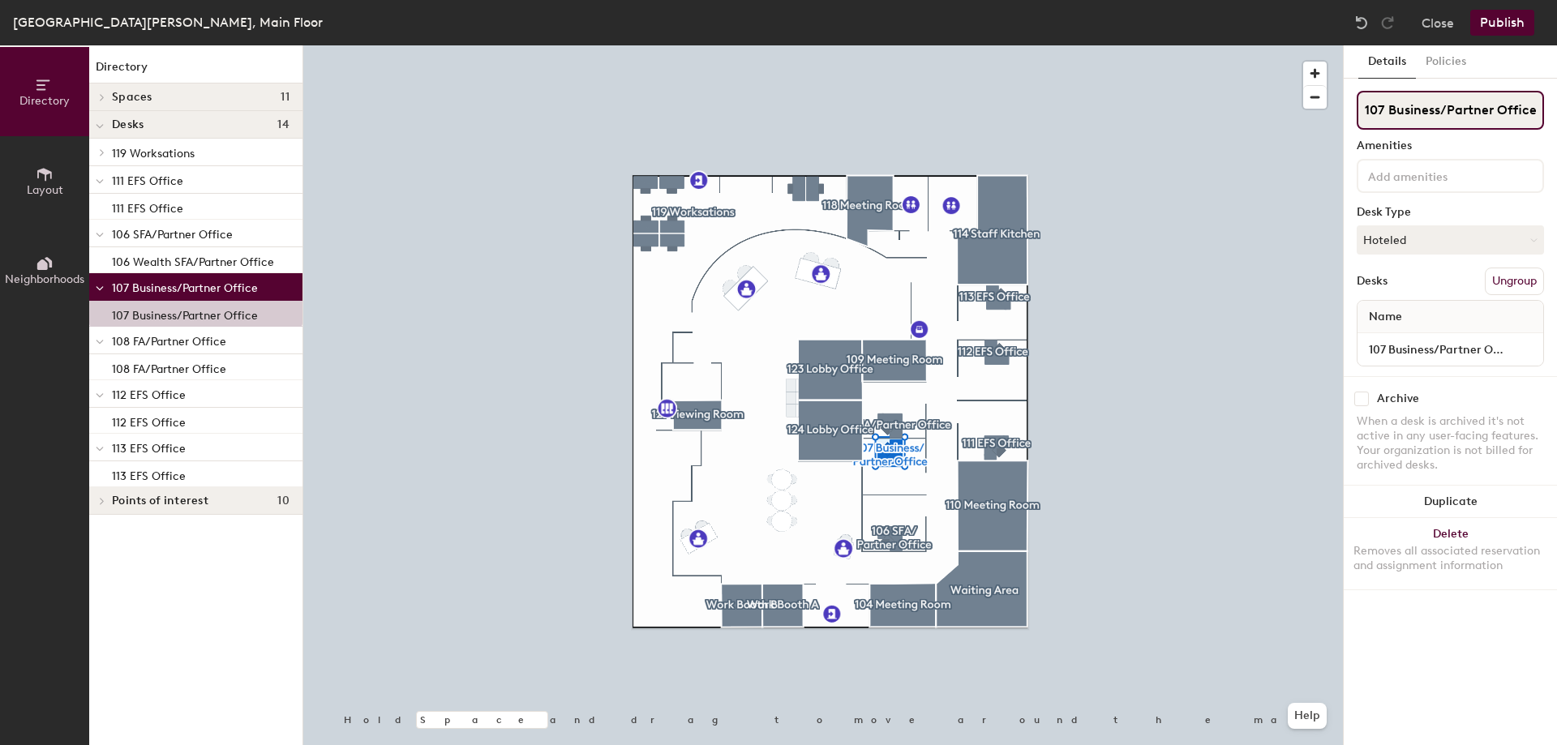
click at [1419, 112] on input "107 Business/Partner Office" at bounding box center [1450, 110] width 187 height 39
click at [1427, 114] on input "107 Business/Partner Office" at bounding box center [1450, 110] width 187 height 39
type input "107 Bus/Partner Office"
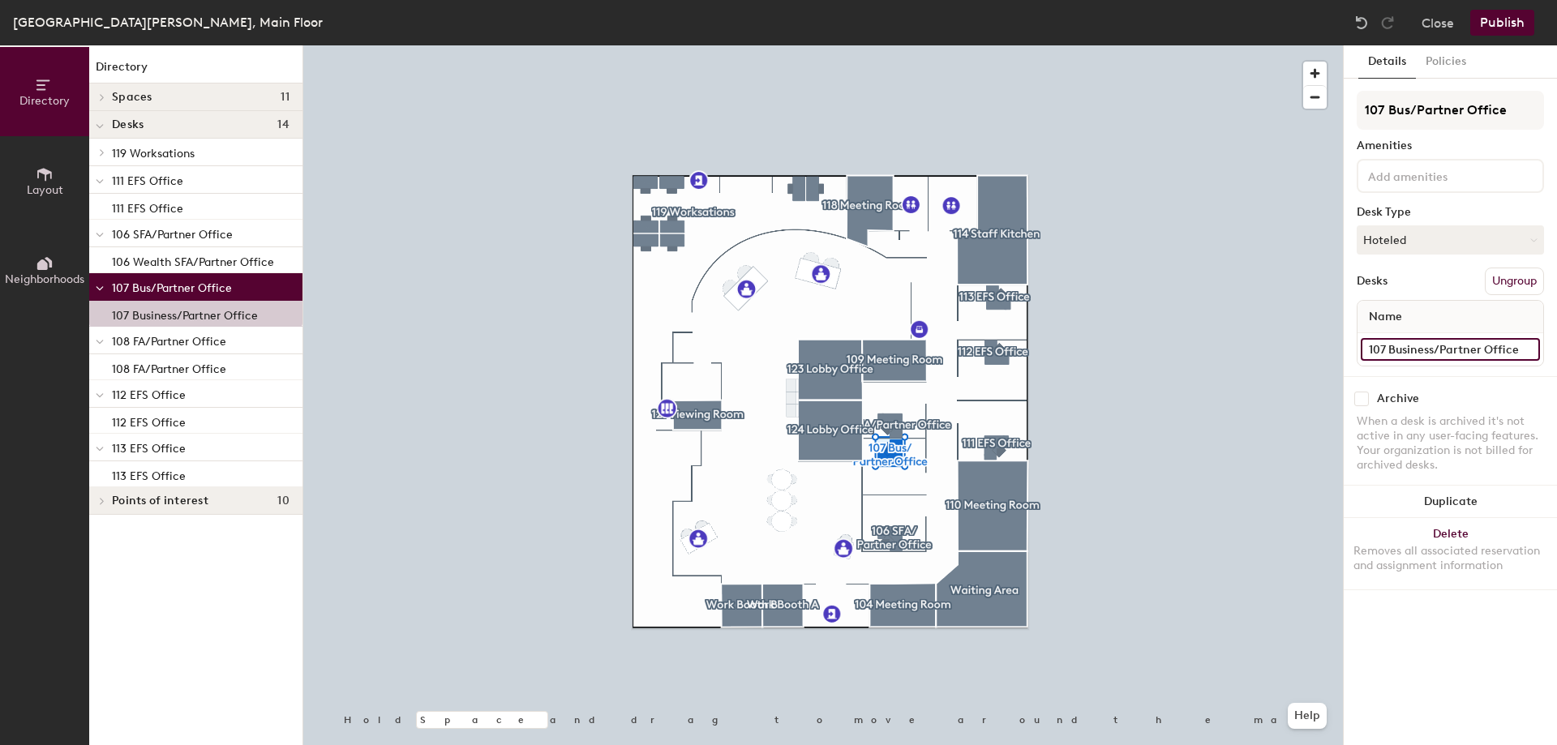
click at [1410, 351] on input "107 Business/Partner Office" at bounding box center [1450, 349] width 179 height 23
click at [1427, 351] on input "107 Business/Partner Office" at bounding box center [1450, 349] width 179 height 23
click at [1428, 354] on input "107 Business/Partner Office" at bounding box center [1450, 349] width 179 height 23
type input "107 Bus/Partner Office"
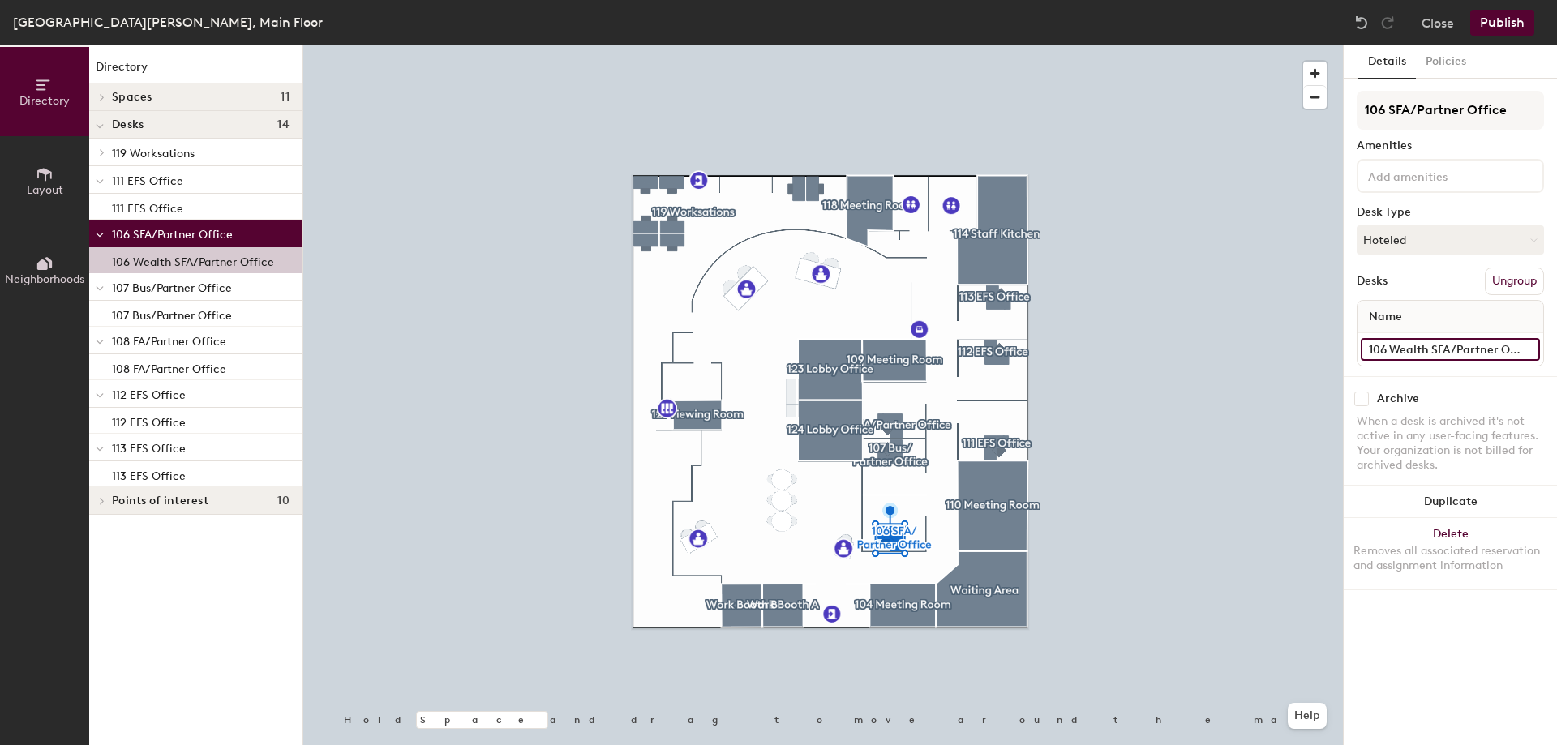
click at [1394, 356] on input "106 Wealth SFA/Partner Office" at bounding box center [1450, 349] width 179 height 23
click at [1405, 354] on input "106 Wealth SFA/Partner Office" at bounding box center [1450, 349] width 179 height 23
type input "106 SFA/Partner Office"
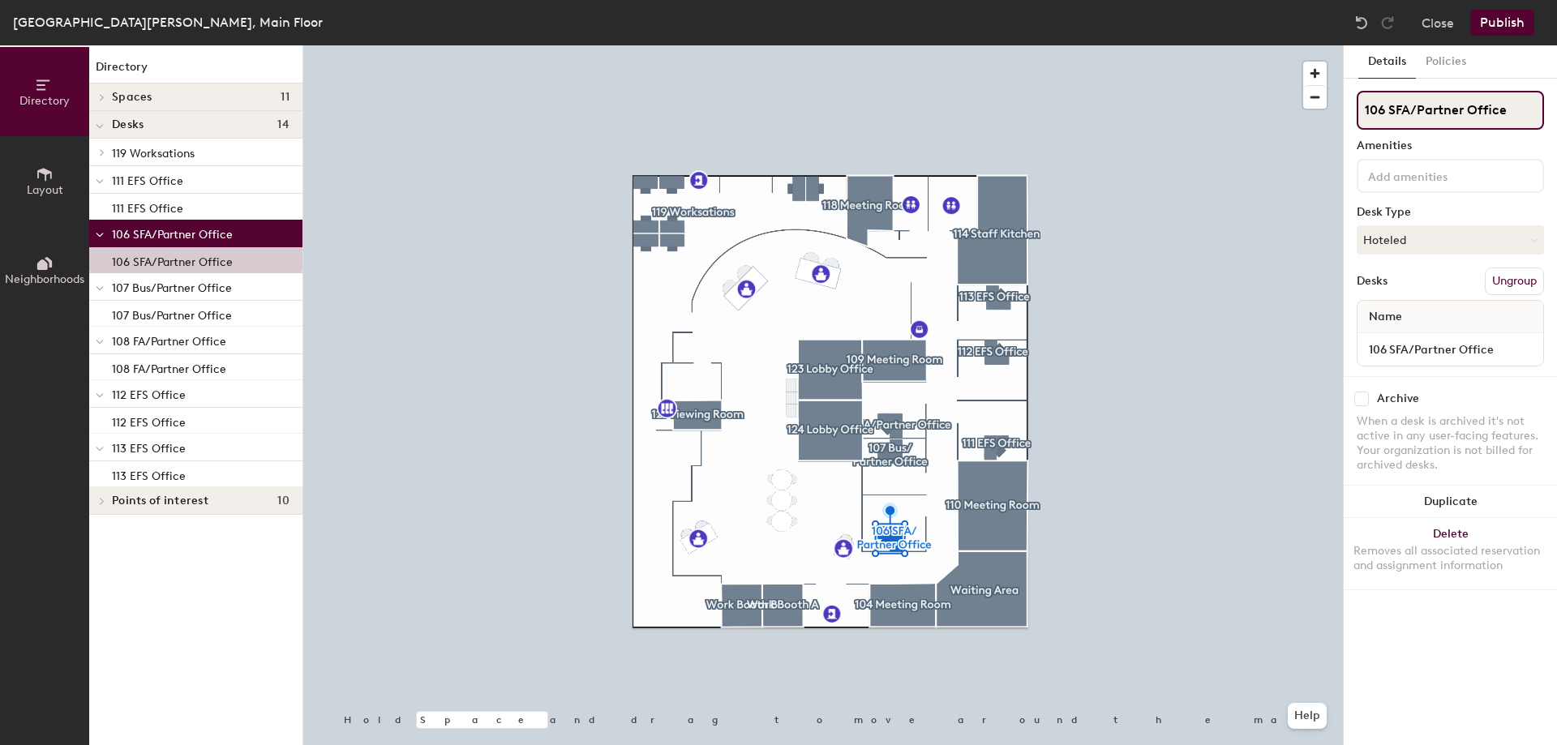
click at [1485, 112] on input "106 SFA/Partner Office" at bounding box center [1450, 110] width 187 height 39
drag, startPoint x: 1516, startPoint y: 109, endPoint x: 1469, endPoint y: 122, distance: 49.8
click at [1469, 122] on input "106 SFA/Partner Office" at bounding box center [1450, 110] width 187 height 39
type input "106 SFA/Partner"
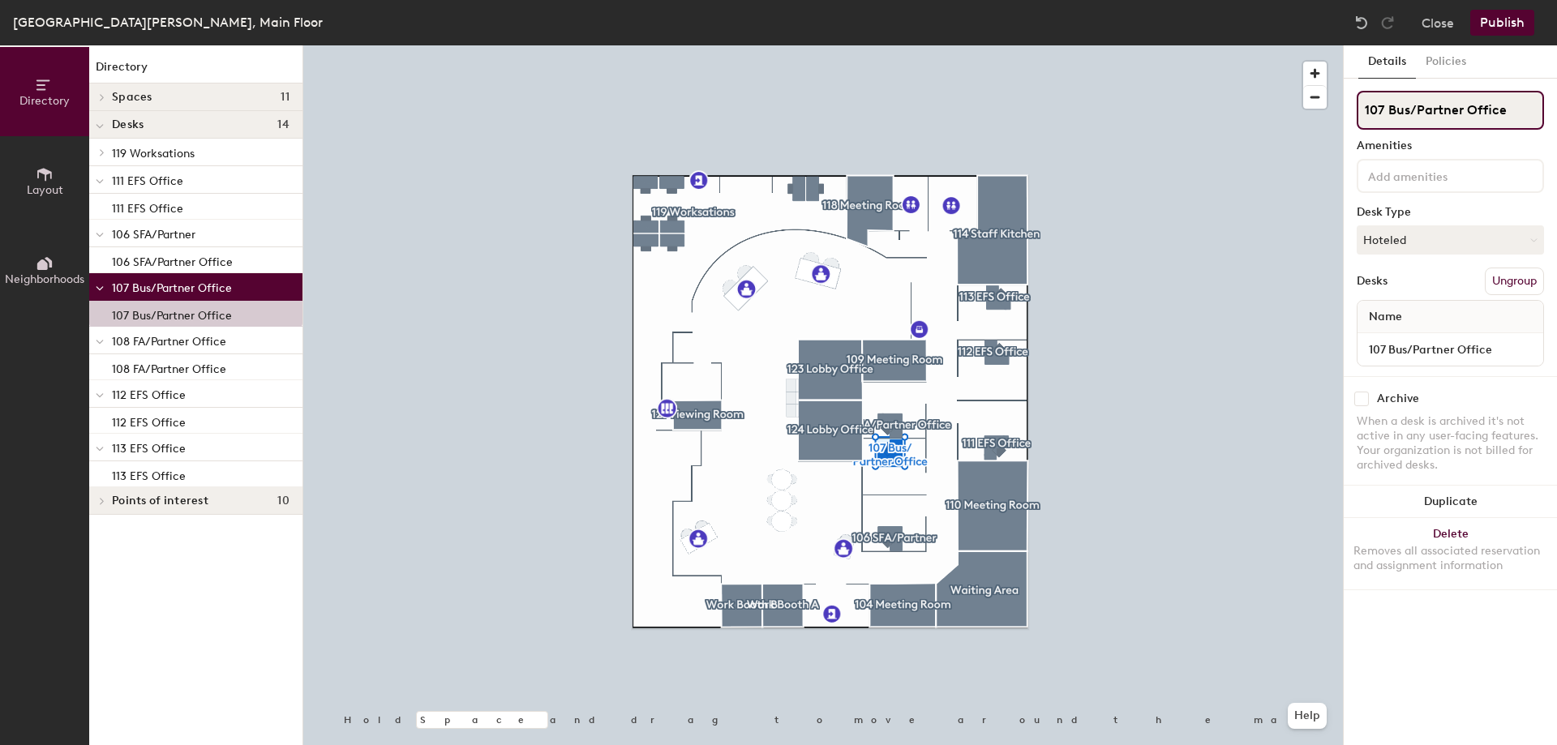
click at [1512, 109] on input "107 Bus/Partner Office" at bounding box center [1450, 110] width 187 height 39
type input "107 Bus/Partner"
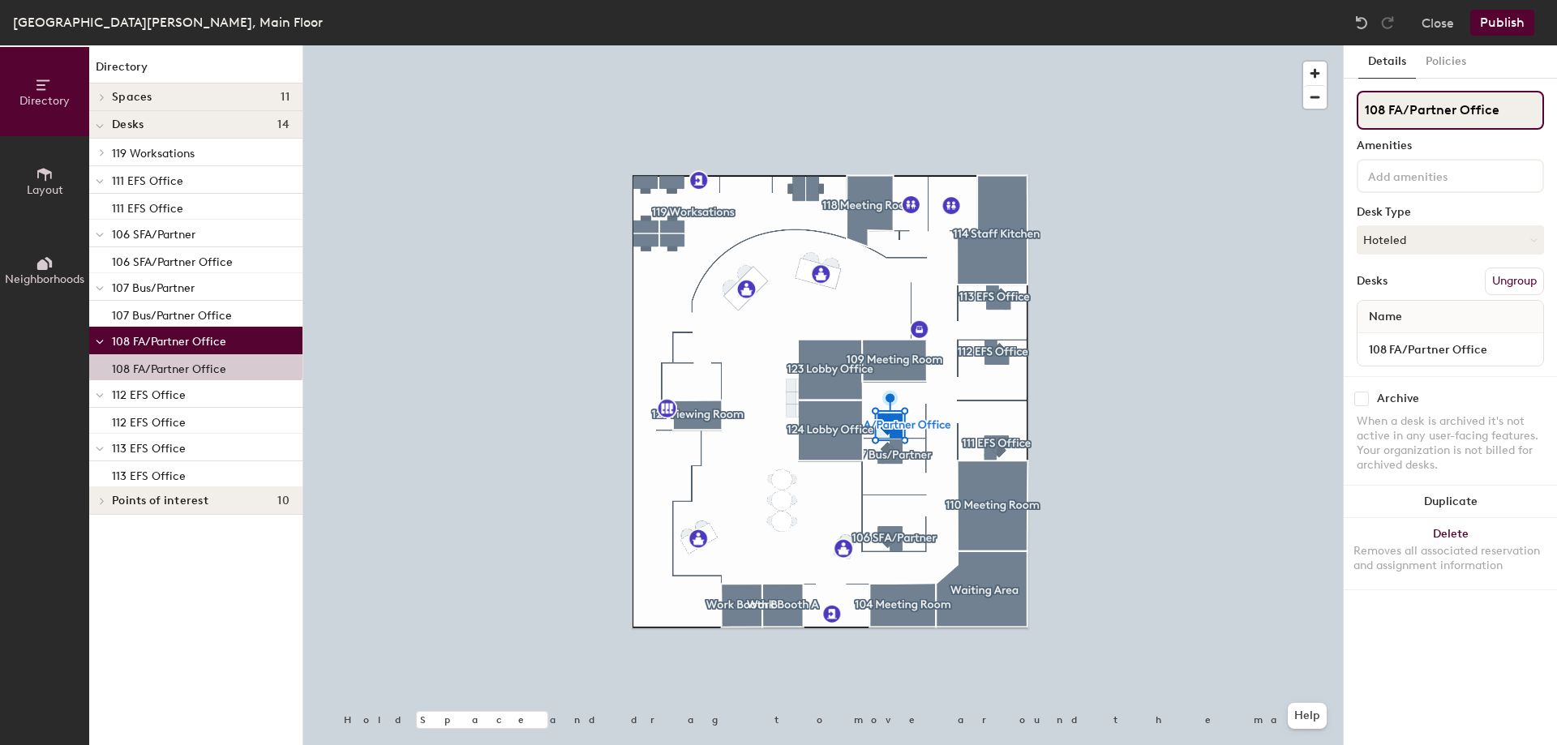
click at [1502, 118] on input "108 FA/Partner Office" at bounding box center [1450, 110] width 187 height 39
type input "108 FA/Partner"
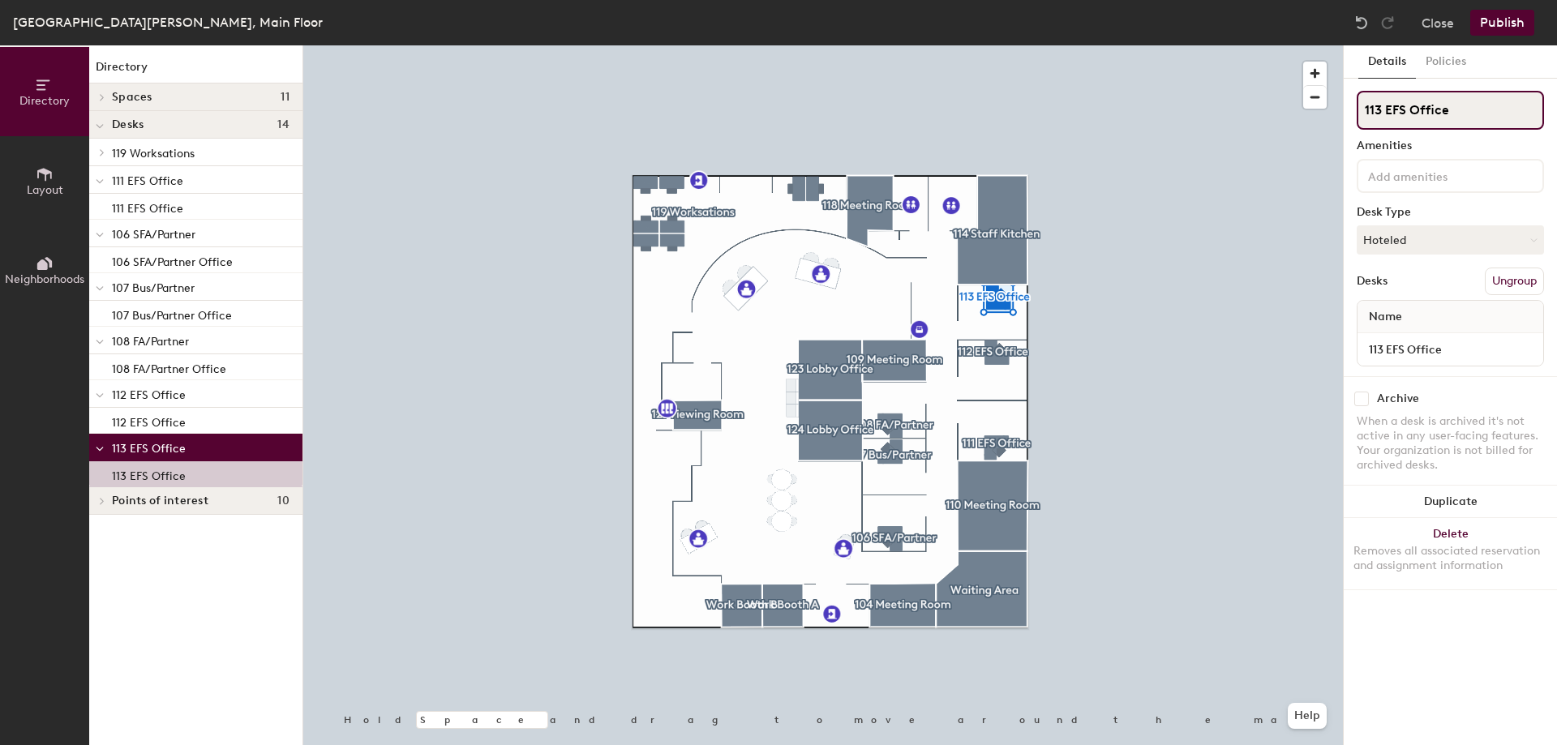
click at [1466, 114] on input "113 EFS Office" at bounding box center [1450, 110] width 187 height 39
type input "113 EFS"
click at [1444, 115] on input "113 EFS" at bounding box center [1450, 110] width 187 height 39
type input "113 EFS Office"
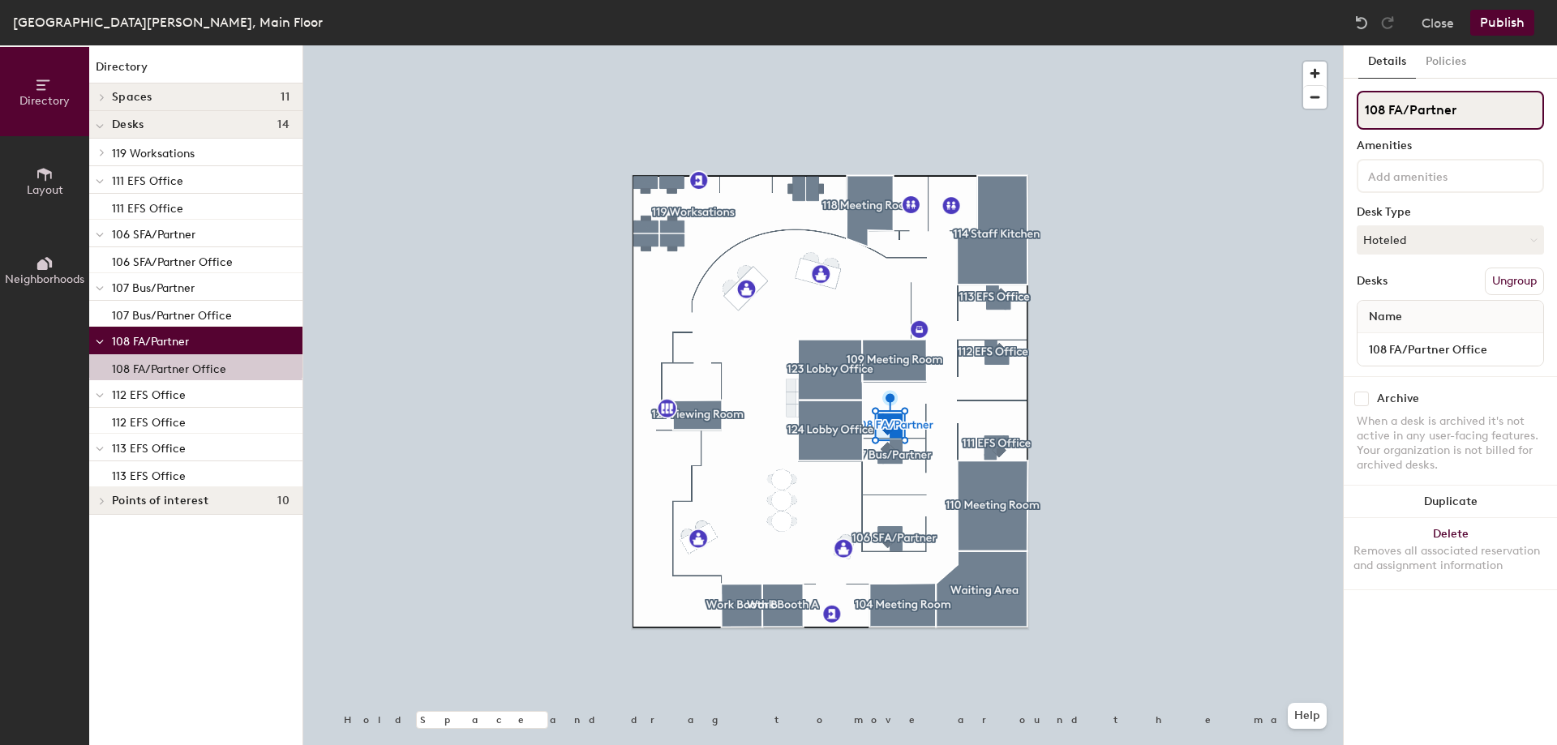
click at [1473, 103] on input "108 FA/Partner" at bounding box center [1450, 110] width 187 height 39
type input "108 FA/Partner Office"
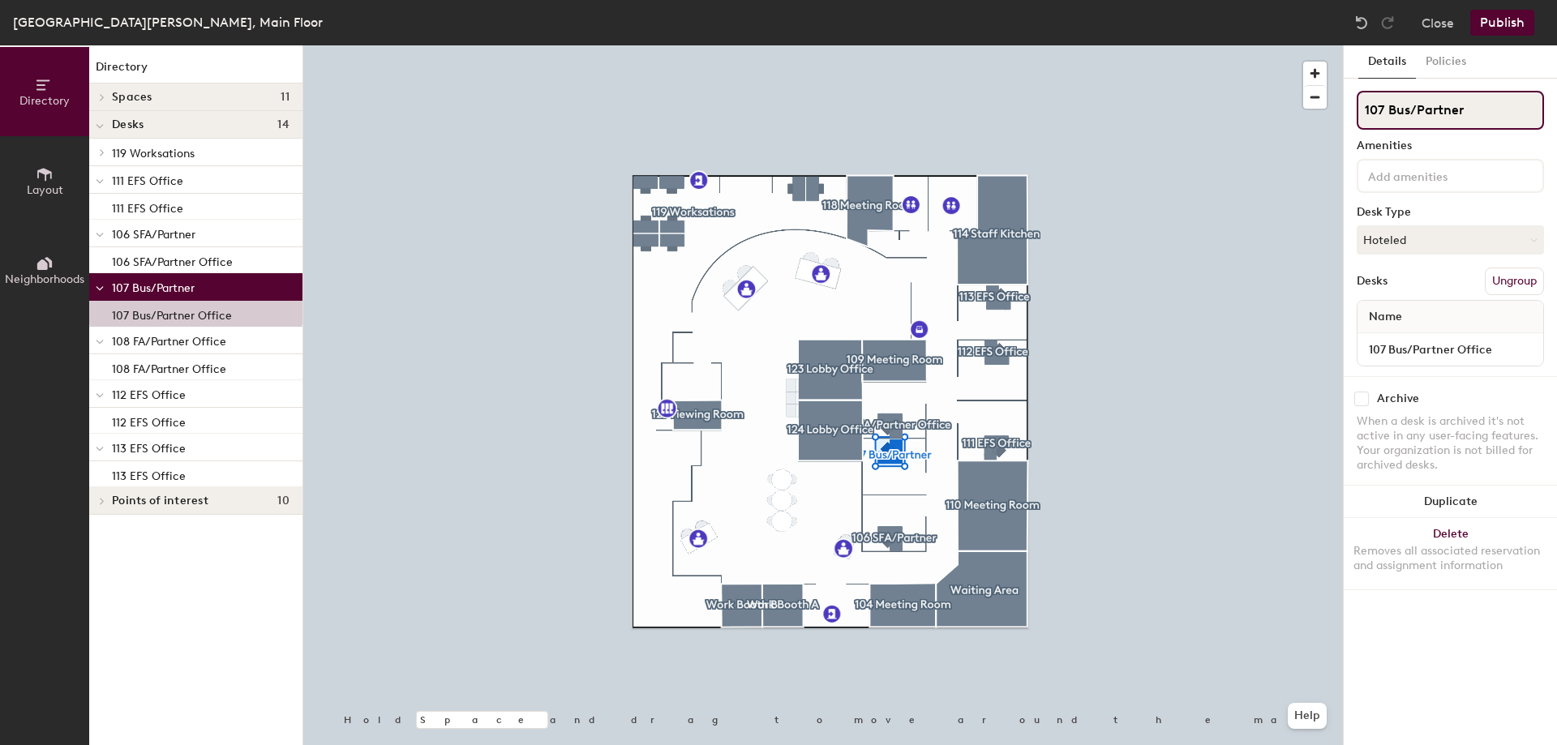
click at [1486, 121] on input "107 Bus/Partner" at bounding box center [1450, 110] width 187 height 39
type input "107 Bus/Partner Office"
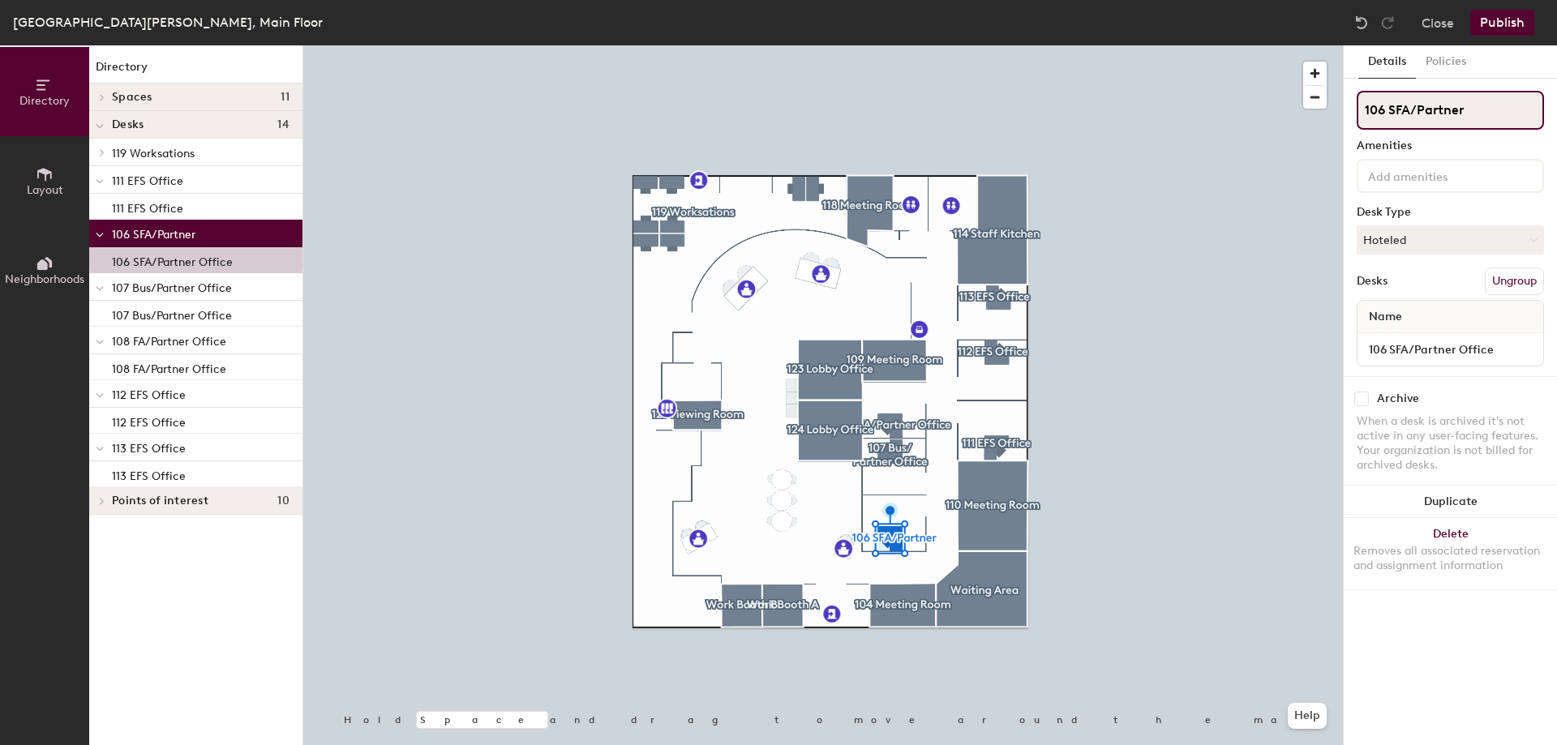
click at [1479, 111] on input "106 SFA/Partner" at bounding box center [1450, 110] width 187 height 39
type input "106 SFA/Partner Office"
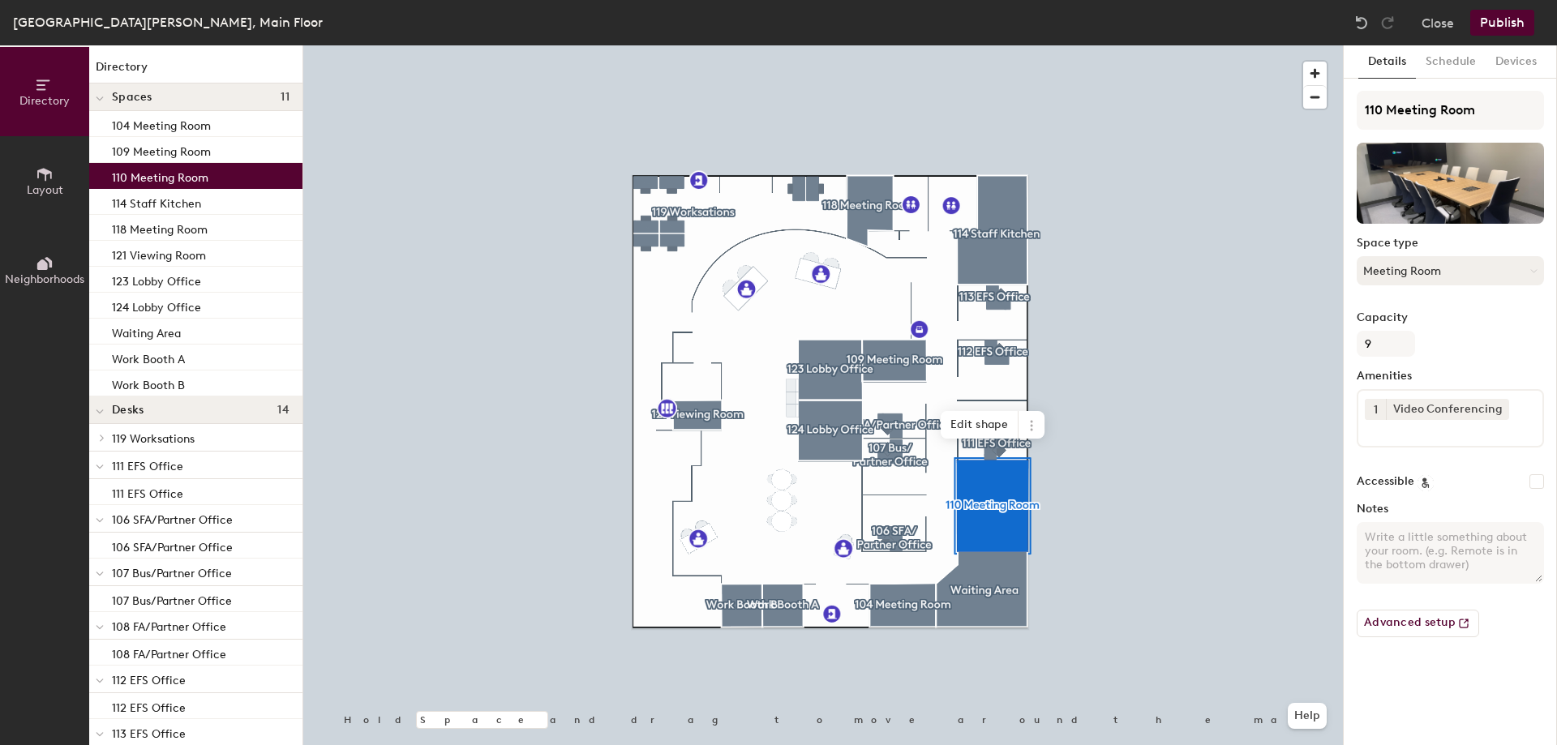
click at [1457, 272] on button "Meeting Room" at bounding box center [1450, 270] width 187 height 29
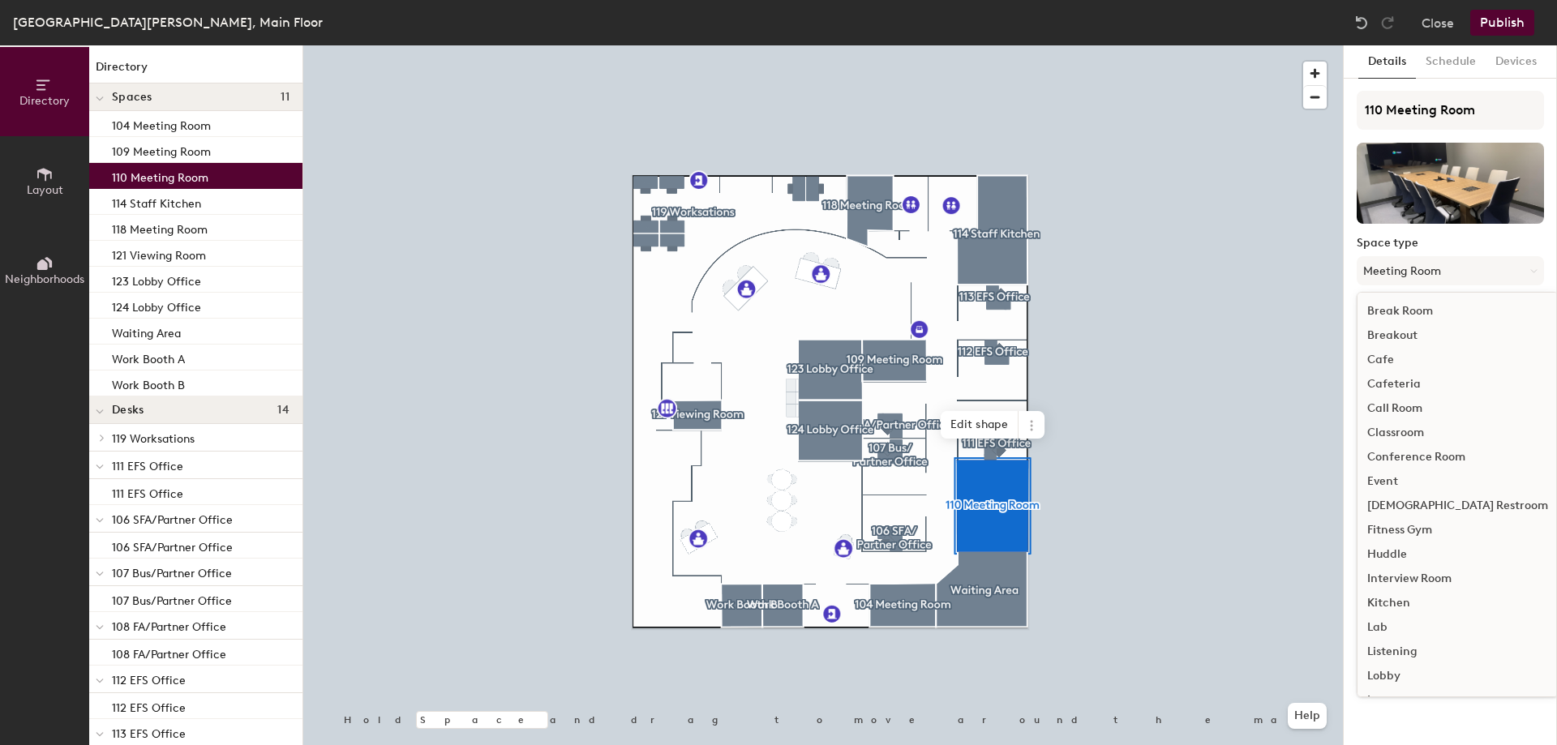
click at [1449, 452] on div "Conference Room" at bounding box center [1457, 457] width 200 height 24
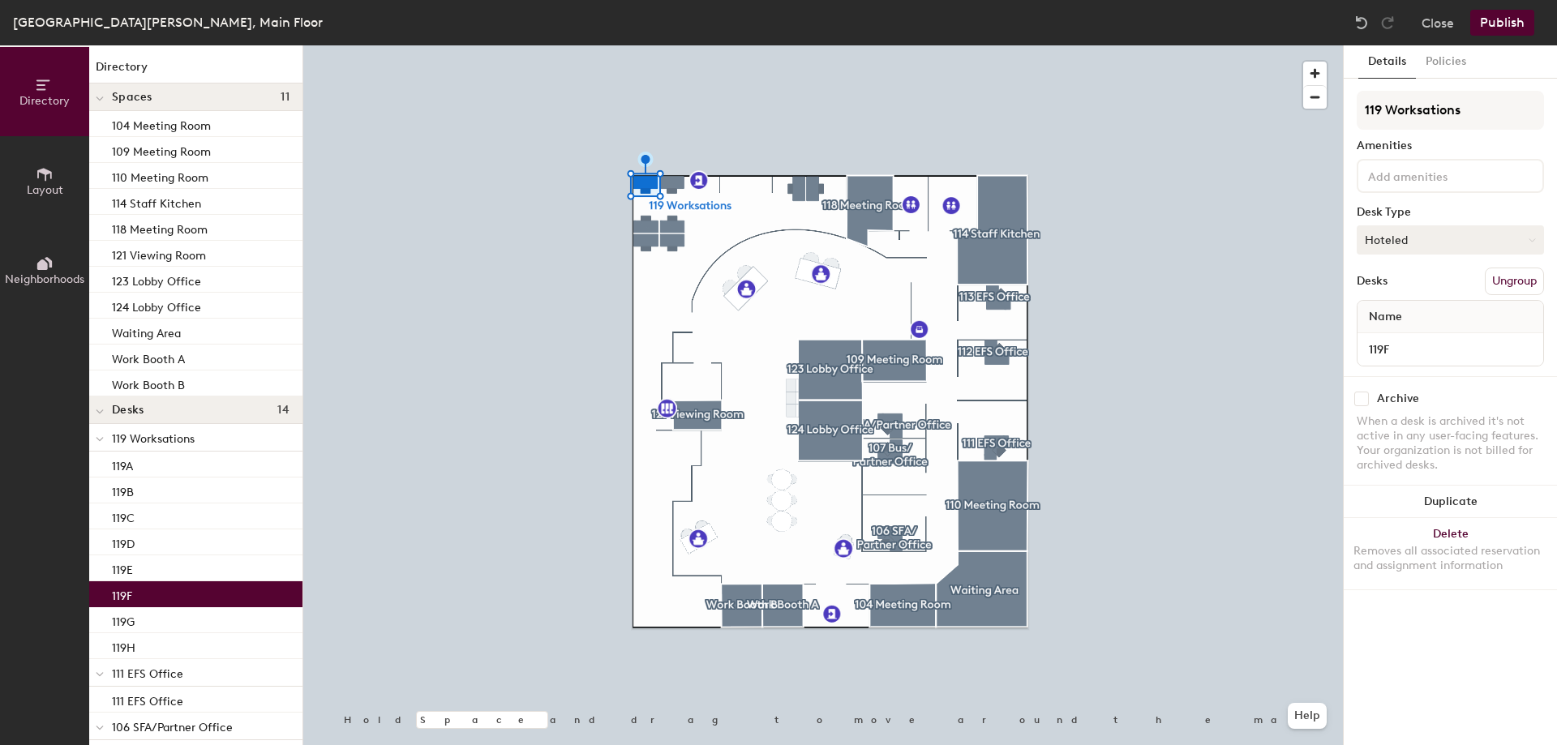
click at [1435, 247] on button "Hoteled" at bounding box center [1450, 239] width 187 height 29
click at [1418, 288] on div "Assigned" at bounding box center [1438, 290] width 162 height 24
click at [1400, 238] on button "Assigned" at bounding box center [1450, 239] width 187 height 29
click at [1396, 336] on div "Hoteled" at bounding box center [1438, 339] width 162 height 24
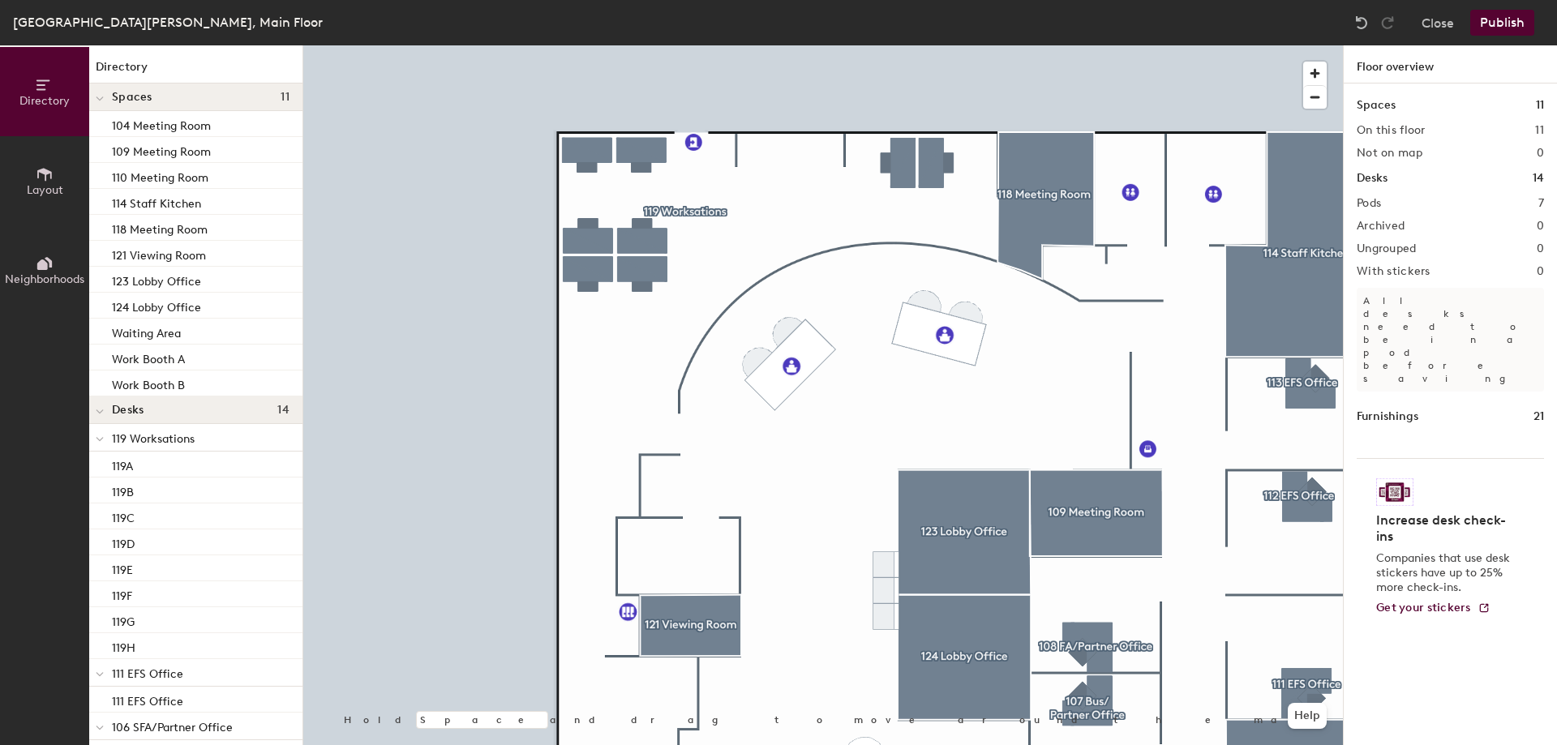
click at [681, 45] on div at bounding box center [823, 45] width 1040 height 0
click at [139, 436] on span "119 Worksations" at bounding box center [153, 439] width 83 height 14
click at [169, 435] on span "119 Worksations" at bounding box center [153, 439] width 83 height 14
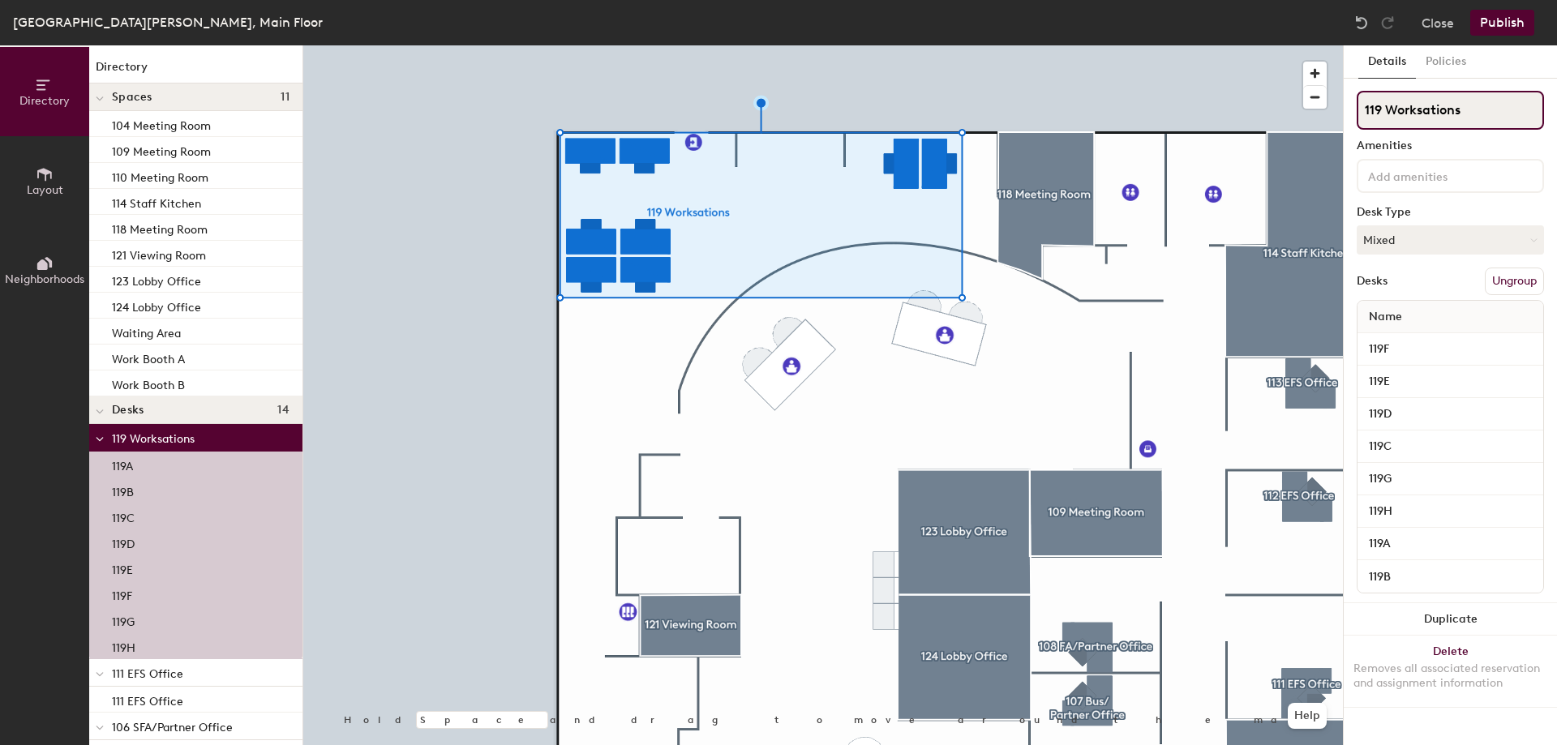
click at [1412, 111] on input "119 Worksations" at bounding box center [1450, 110] width 187 height 39
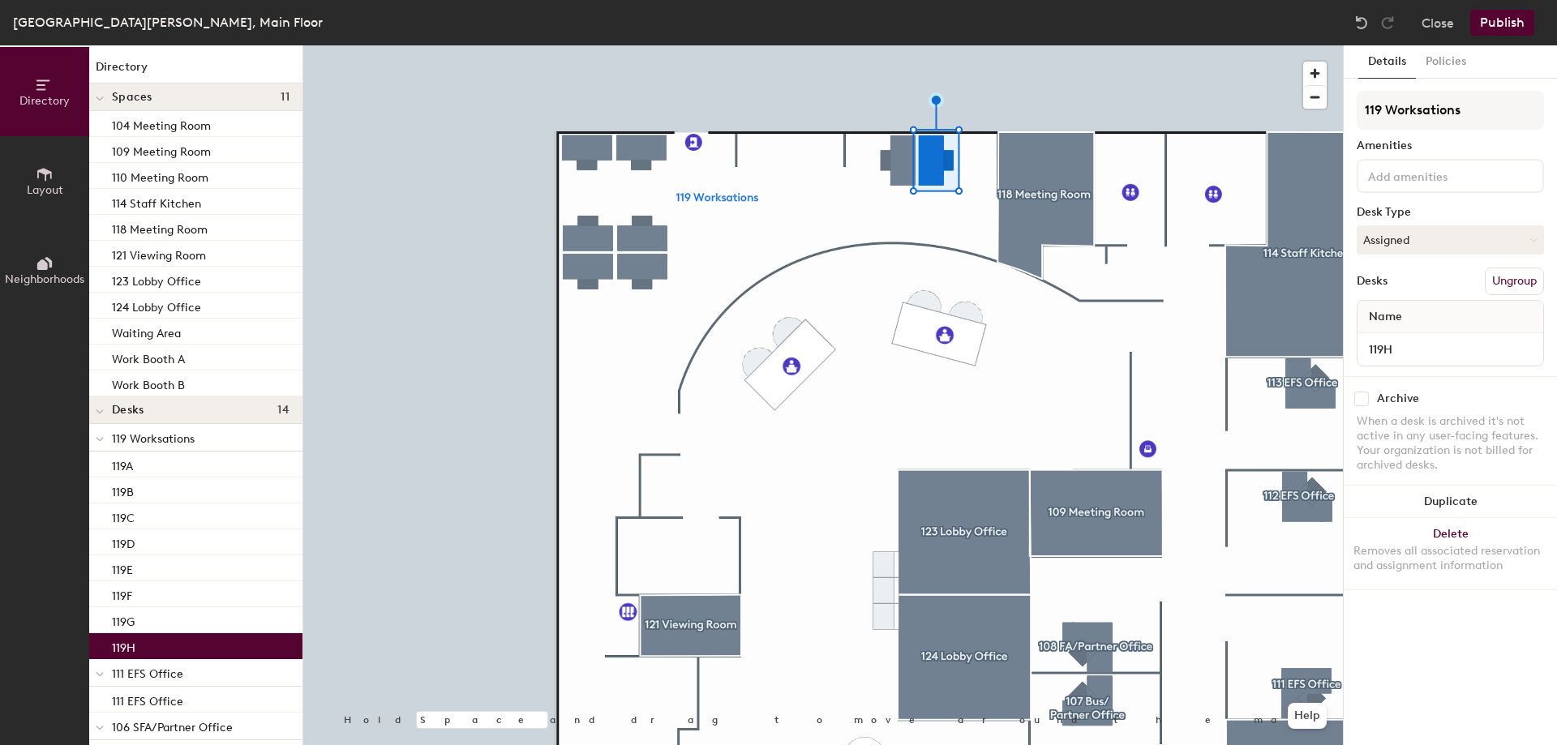
click at [206, 439] on p "119 Worksations" at bounding box center [201, 437] width 178 height 21
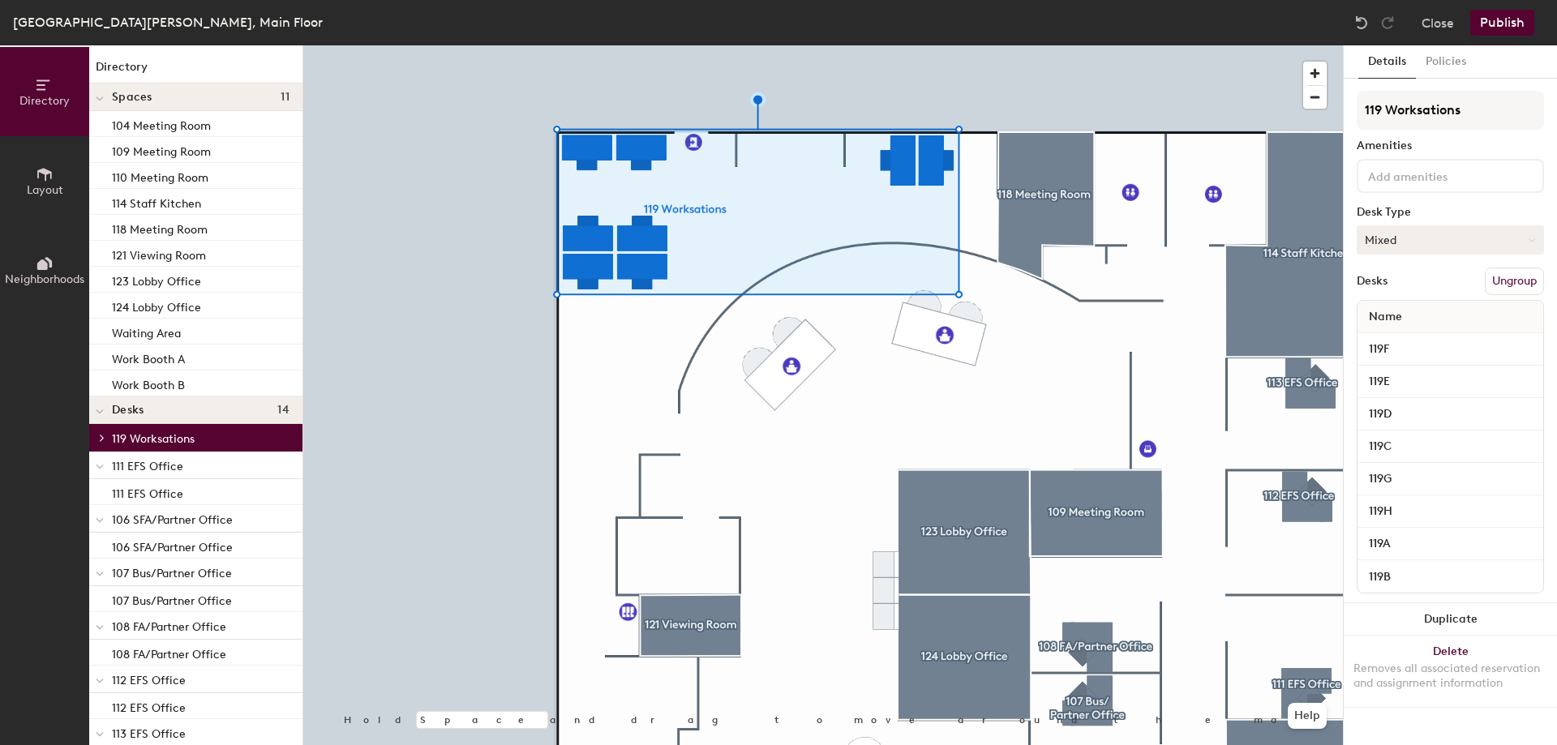
click at [1451, 240] on button "Mixed" at bounding box center [1450, 239] width 187 height 29
click at [1433, 287] on div "Assigned" at bounding box center [1438, 290] width 162 height 24
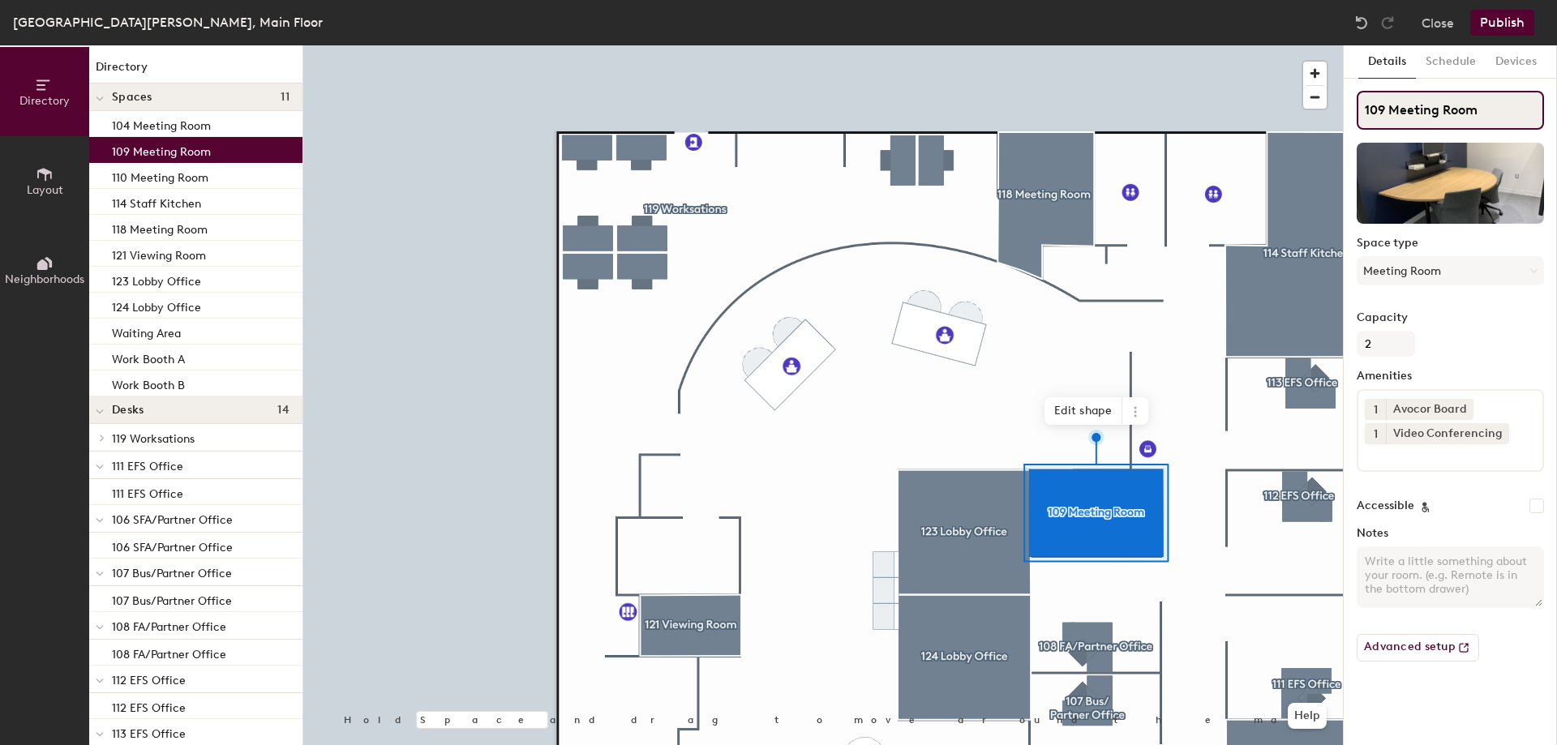
click at [1410, 106] on input "109 Meeting Room" at bounding box center [1450, 110] width 187 height 39
click at [1389, 108] on input "109 Meeting Room" at bounding box center [1450, 110] width 187 height 39
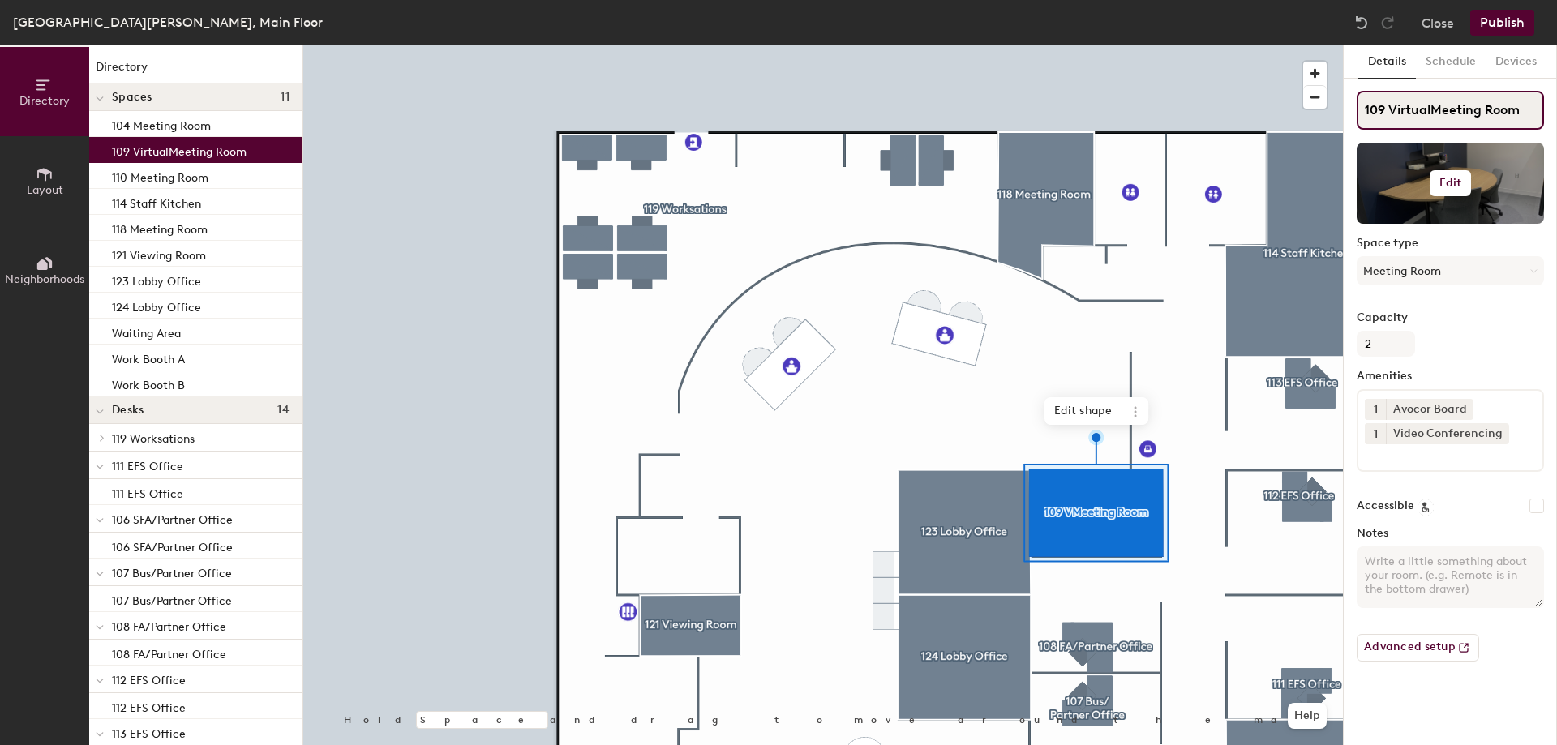
type input "109 Virtual Meeting Room"
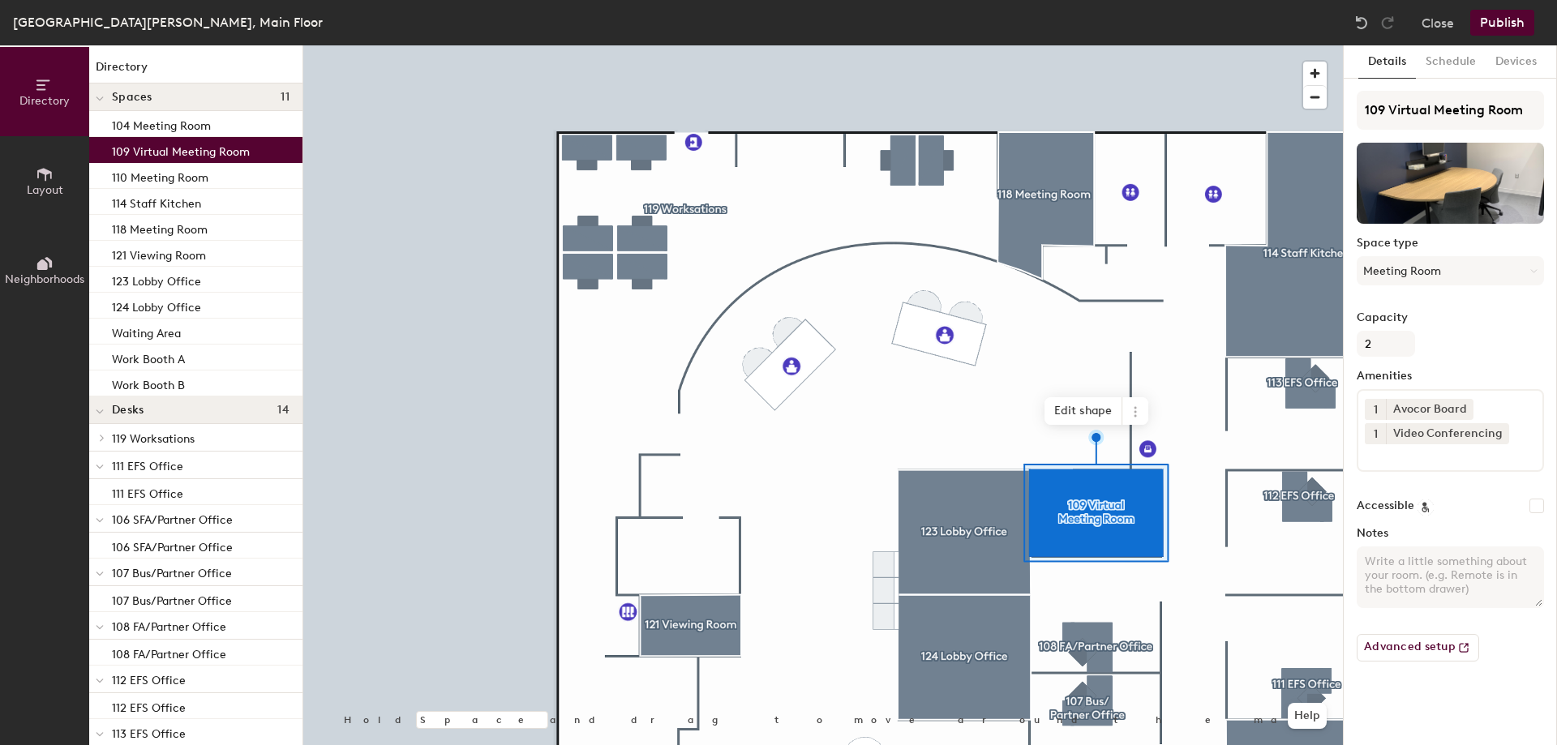
type input "109 Virtual Meeting Room"
click at [1426, 573] on textarea "Notes" at bounding box center [1450, 578] width 187 height 62
click at [1416, 560] on textarea "This room has dual monitors and" at bounding box center [1450, 578] width 187 height 62
click at [1495, 581] on textarea "This room is non-client facing, has dual monitors and" at bounding box center [1450, 578] width 187 height 62
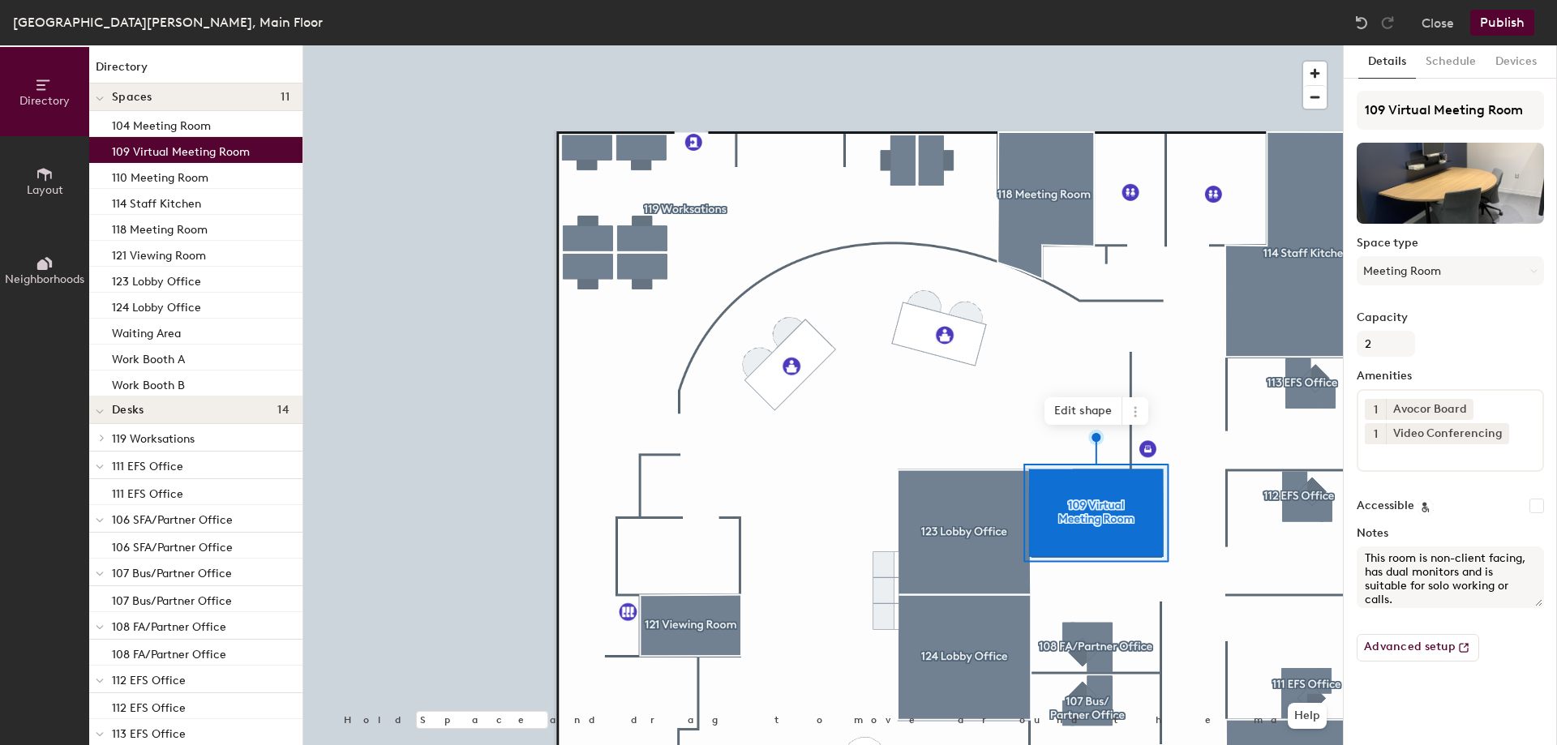
type textarea "This room is non-client facing, has dual monitors and is suitable for solo work…"
click at [1496, 20] on button "Publish" at bounding box center [1502, 23] width 64 height 26
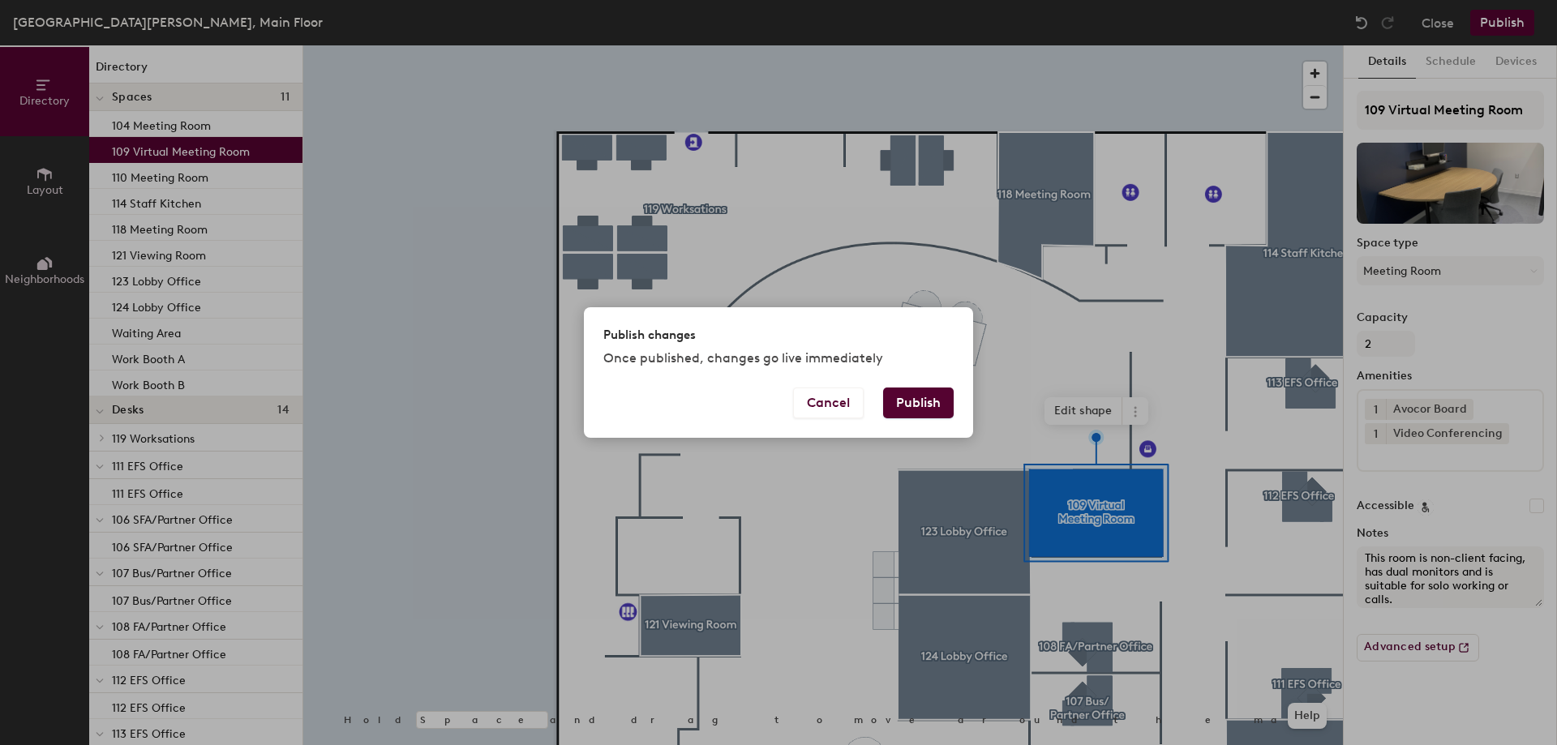
click at [915, 408] on button "Publish" at bounding box center [918, 403] width 71 height 31
